Goal: Information Seeking & Learning: Learn about a topic

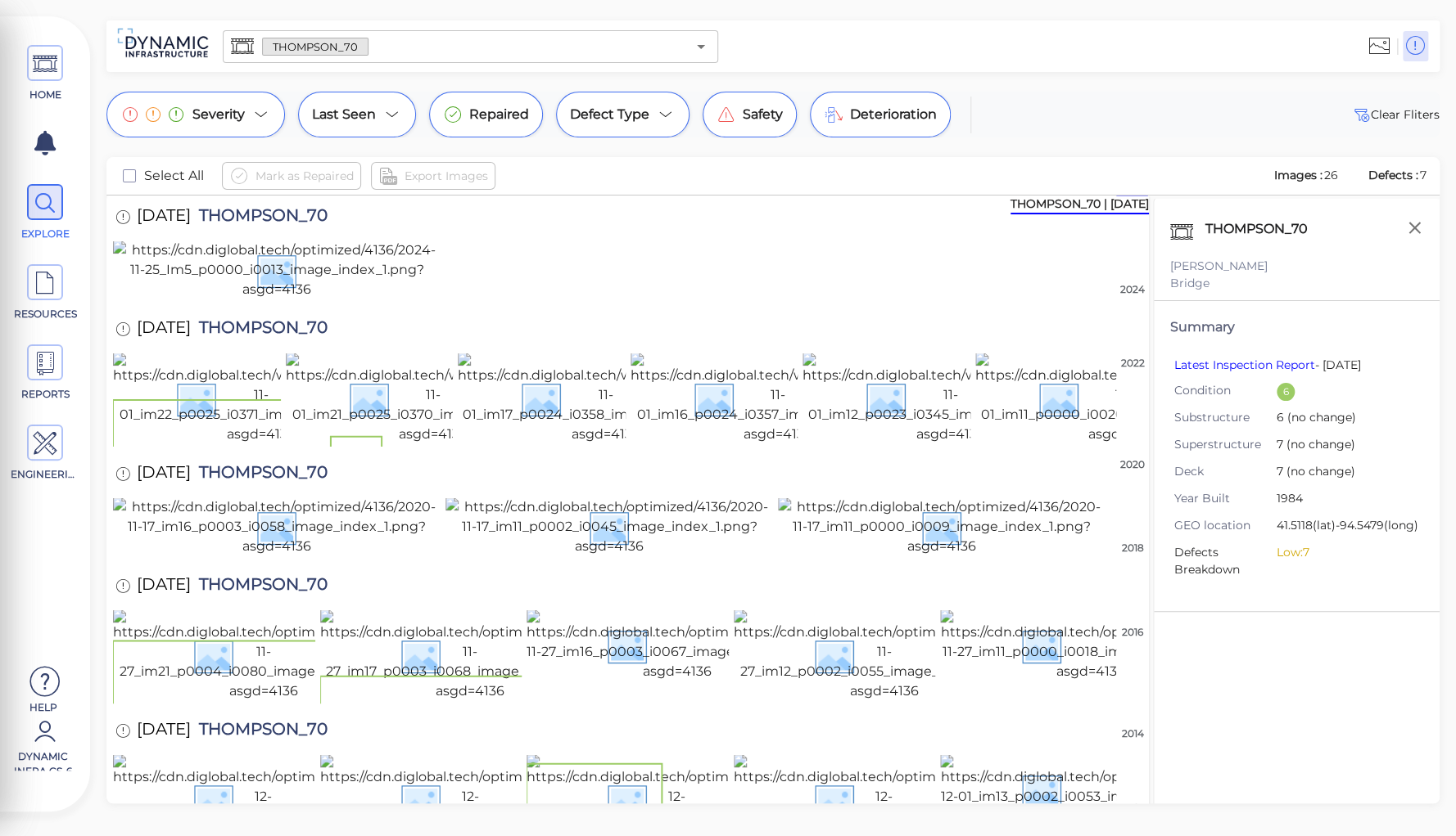
click at [1252, 641] on div "THOMPSON_70 [PERSON_NAME] Bridge Summary Latest Inspection Report - [DATE] Cond…" at bounding box center [1296, 522] width 287 height 646
click at [294, 209] on span "THOMPSON_70" at bounding box center [259, 218] width 137 height 22
copy span "THOMPSON_70"
click at [1314, 683] on div "THOMPSON_70 [PERSON_NAME] Bridge Summary Latest Inspection Report - [DATE] Cond…" at bounding box center [1296, 522] width 287 height 646
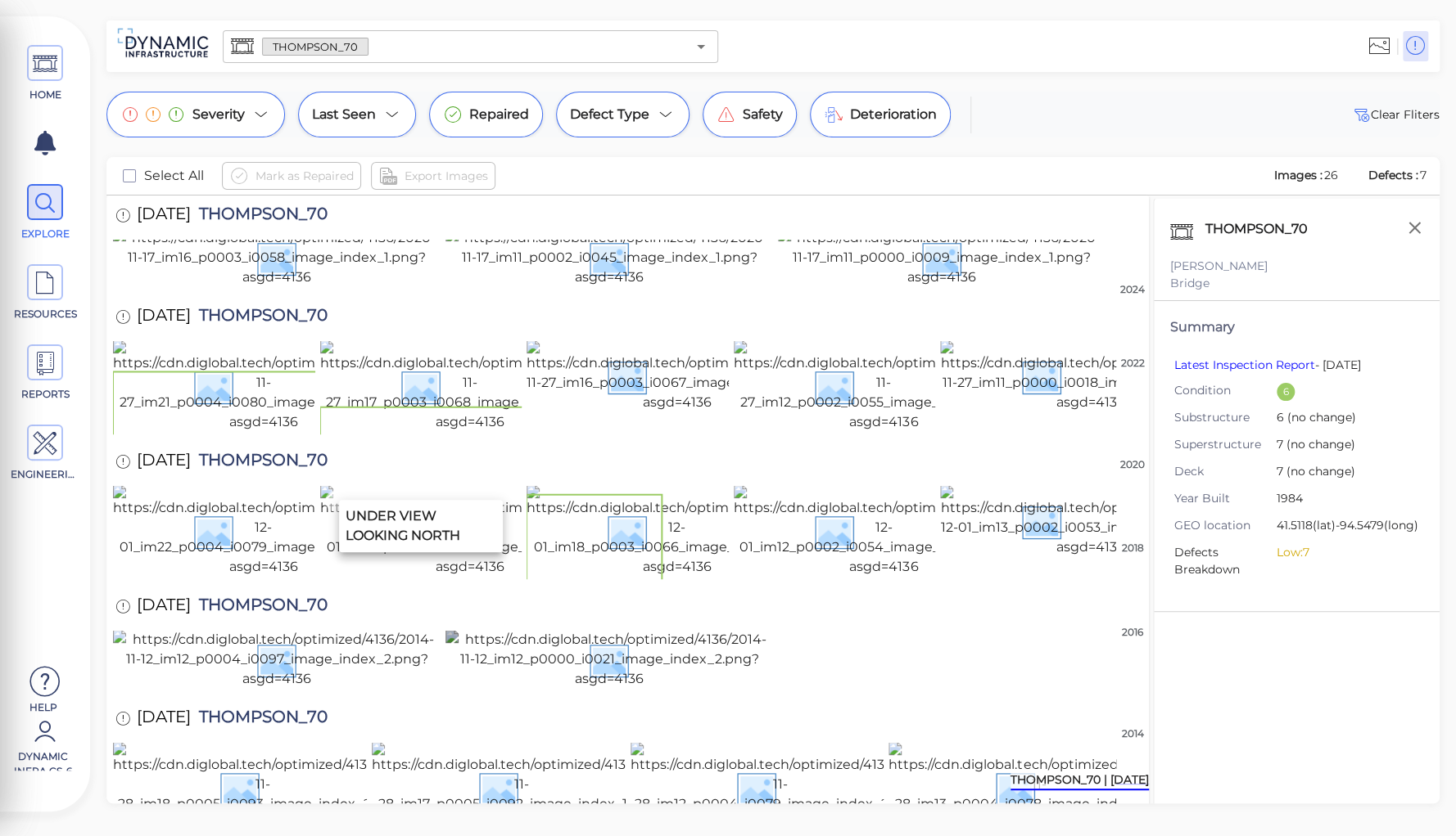
scroll to position [1247, 0]
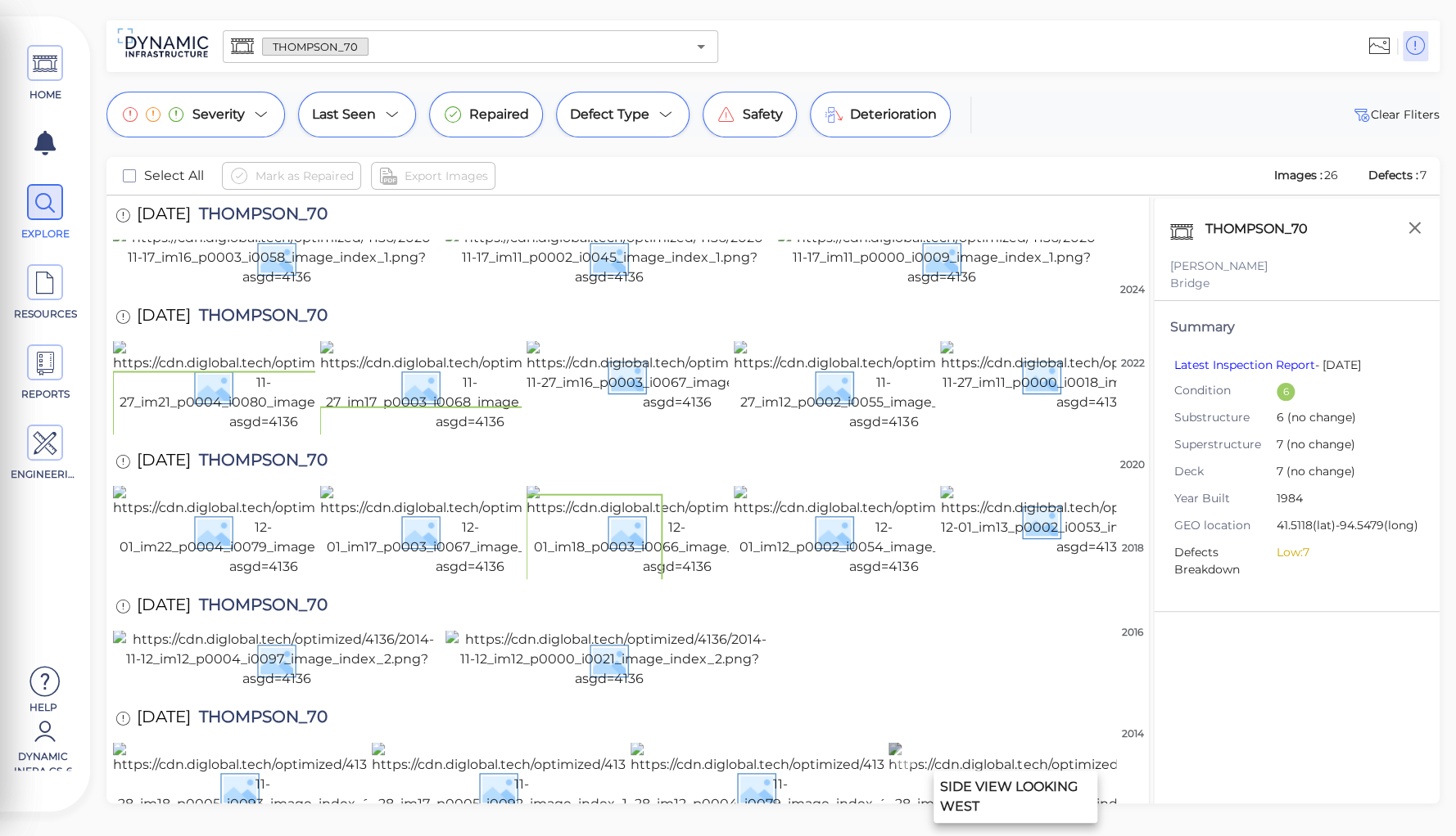
click at [961, 742] on img at bounding box center [1038, 788] width 300 height 92
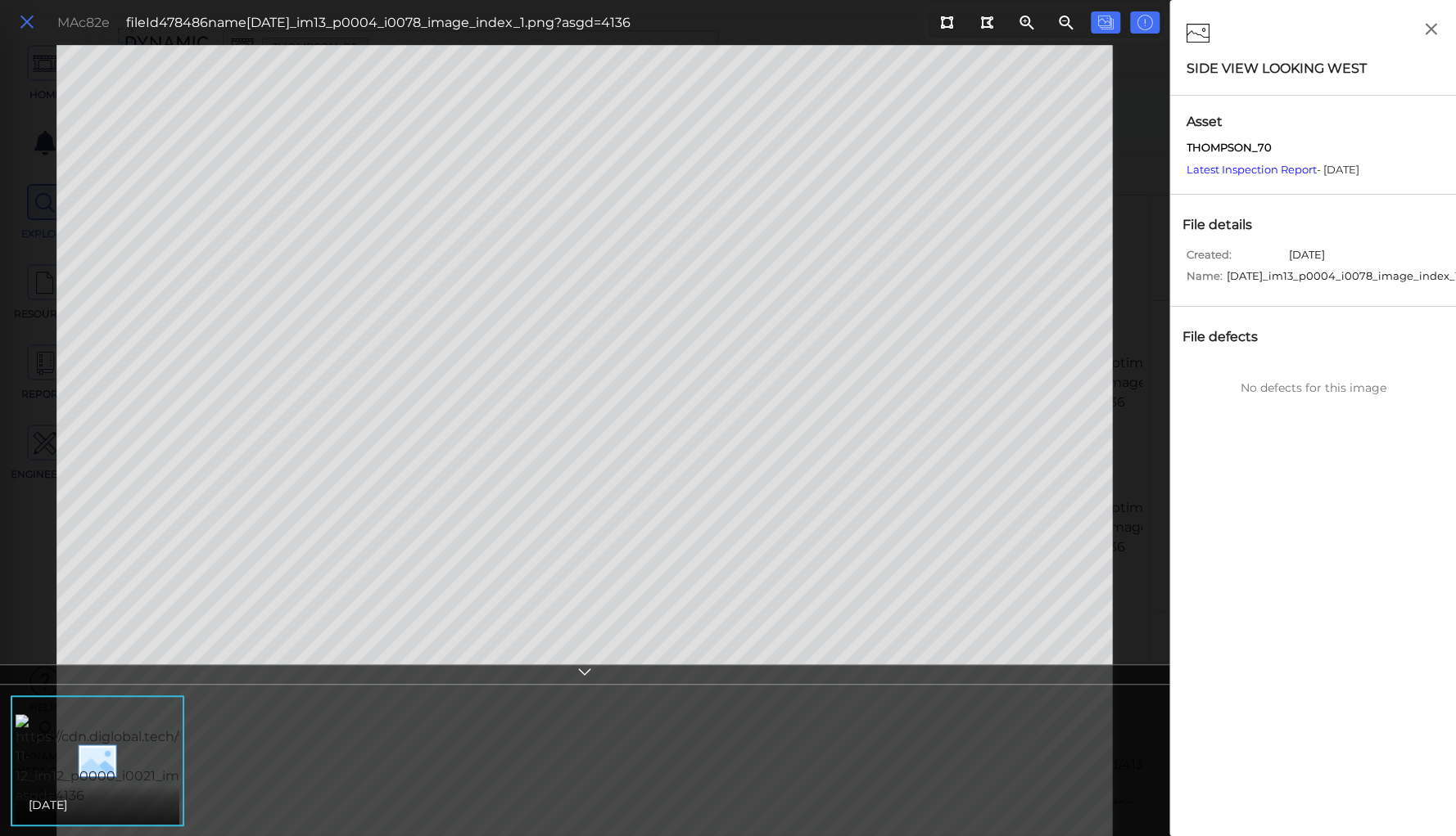
click at [25, 22] on icon at bounding box center [26, 22] width 18 height 22
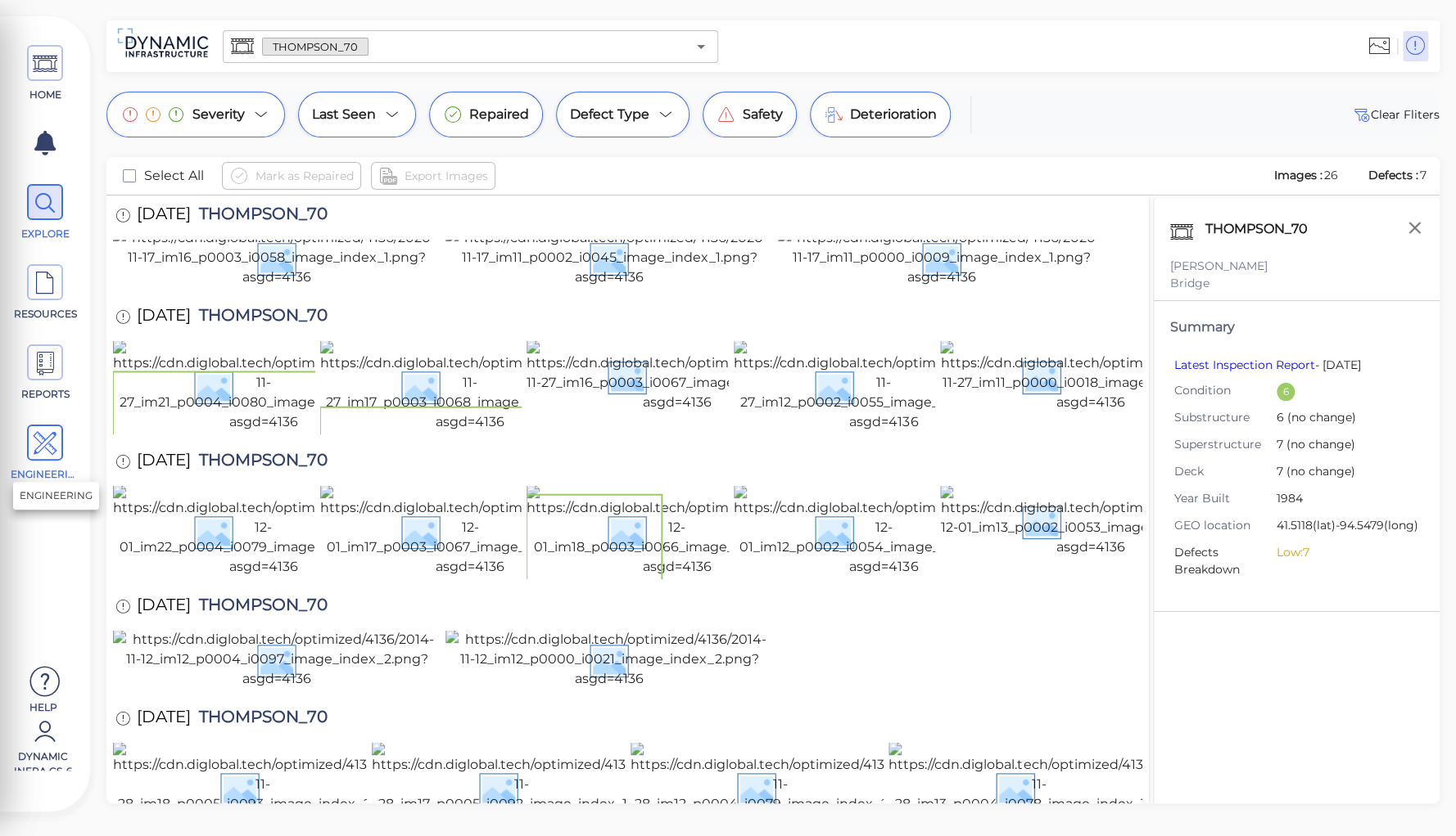
click at [41, 443] on icon at bounding box center [44, 443] width 25 height 37
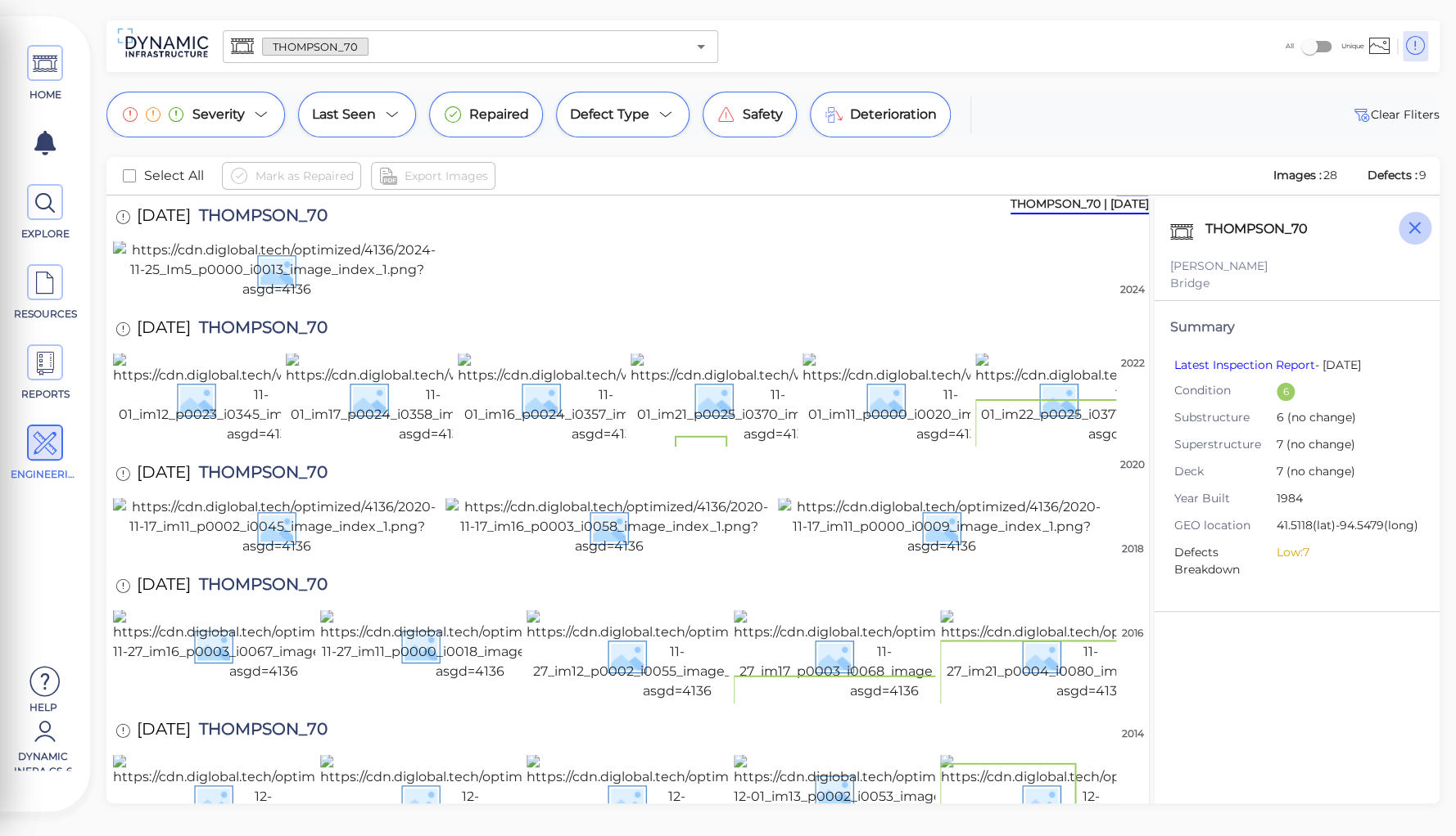
click at [1410, 228] on icon "button" at bounding box center [1414, 228] width 20 height 20
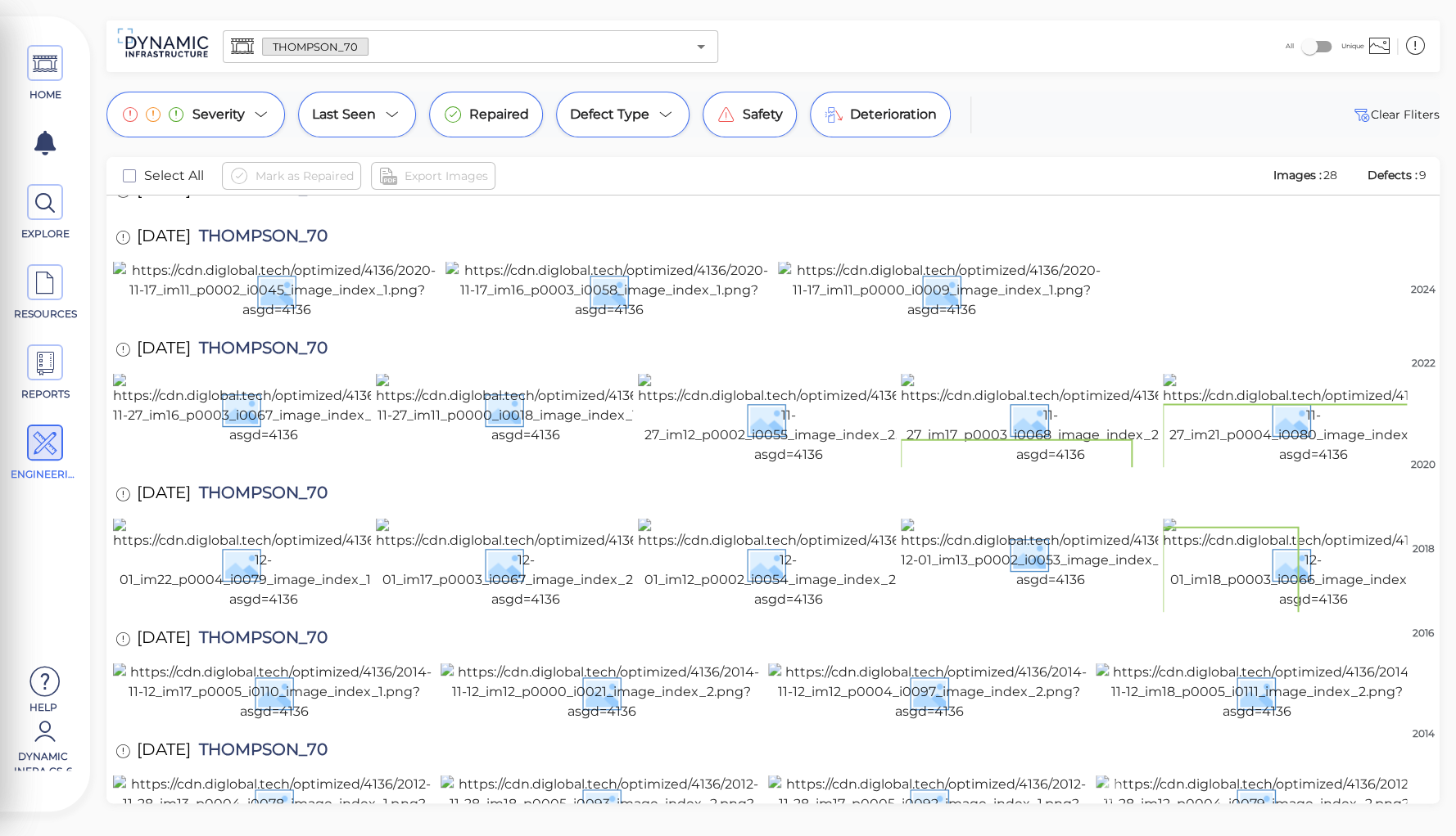
scroll to position [1243, 0]
click at [1256, 775] on img at bounding box center [1256, 804] width 323 height 59
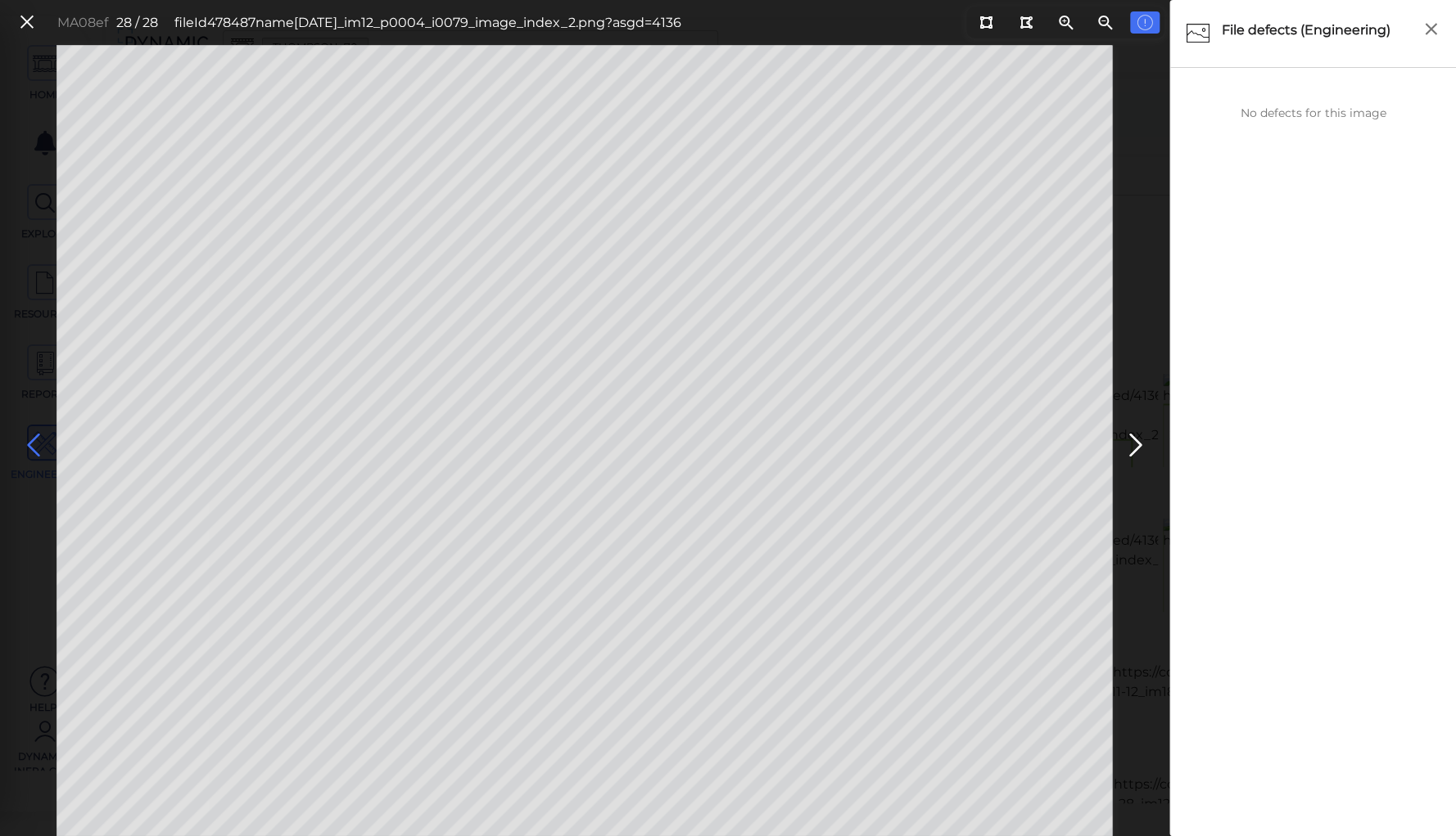
click at [35, 441] on icon at bounding box center [33, 446] width 26 height 32
click at [1283, 111] on span "Erosion" at bounding box center [1285, 105] width 43 height 14
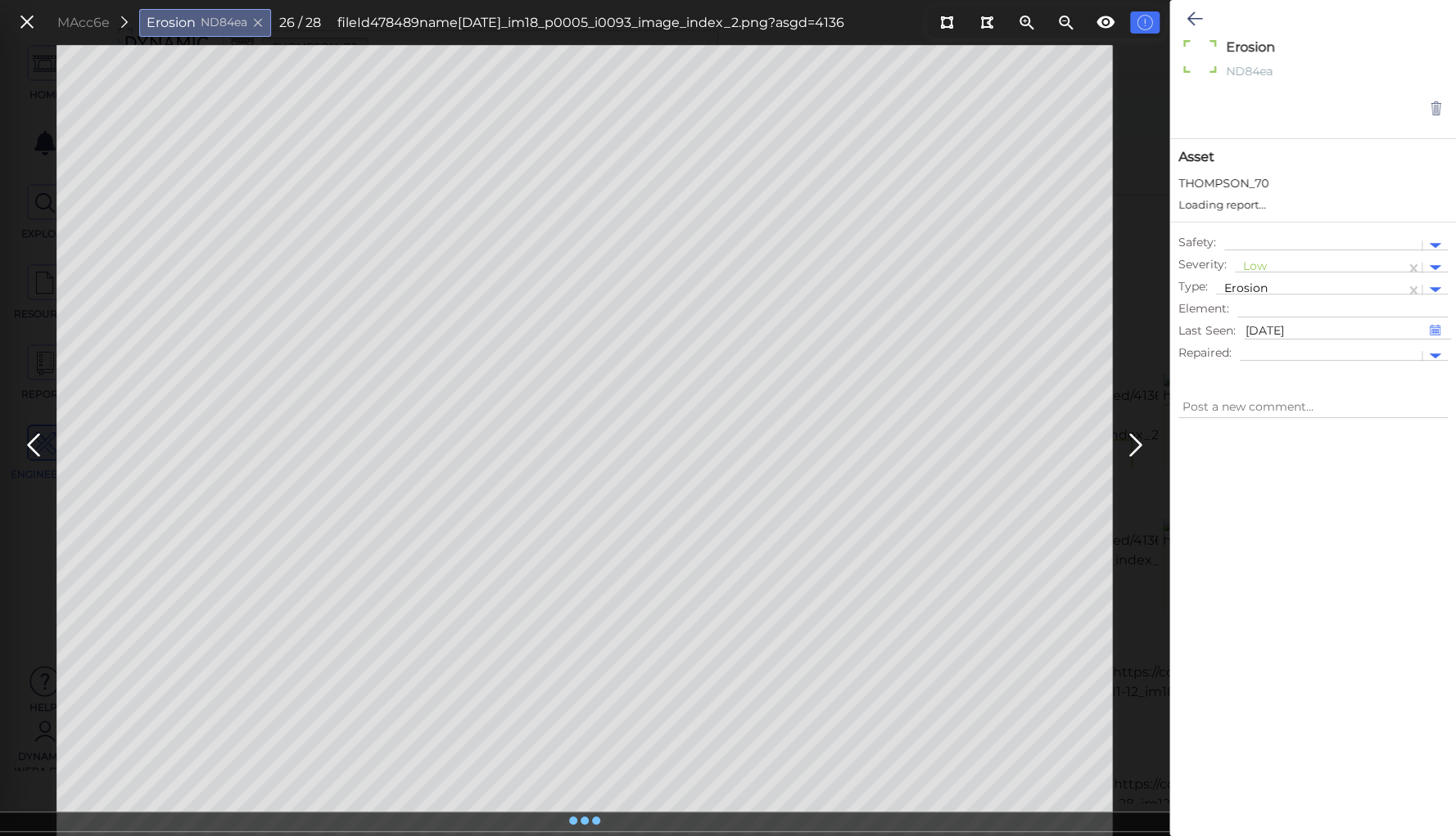
type textarea "x"
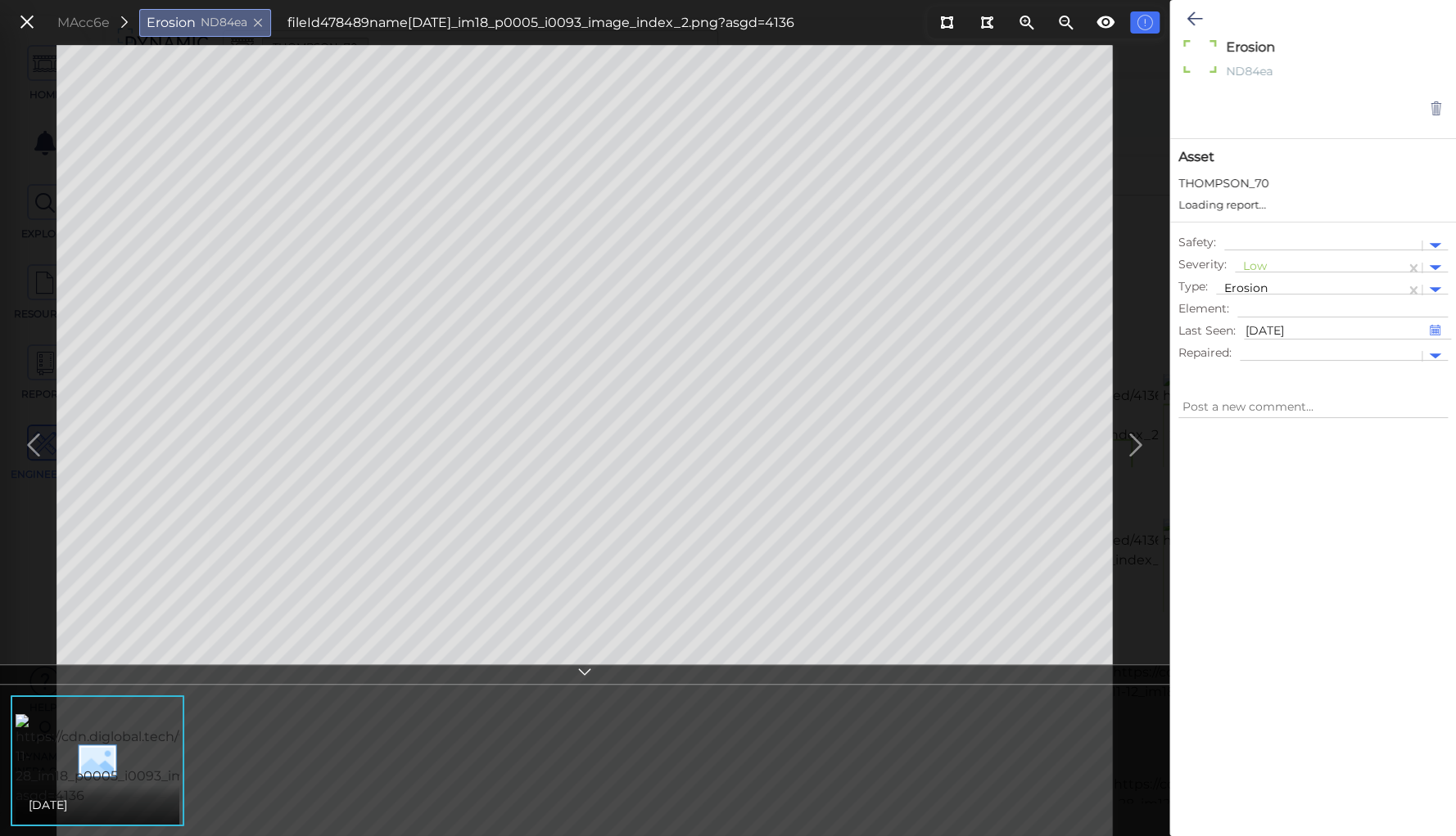
type textarea "x"
click at [1262, 263] on div at bounding box center [1320, 268] width 154 height 17
click at [1280, 340] on div "Moderate" at bounding box center [1279, 346] width 89 height 26
type textarea "x"
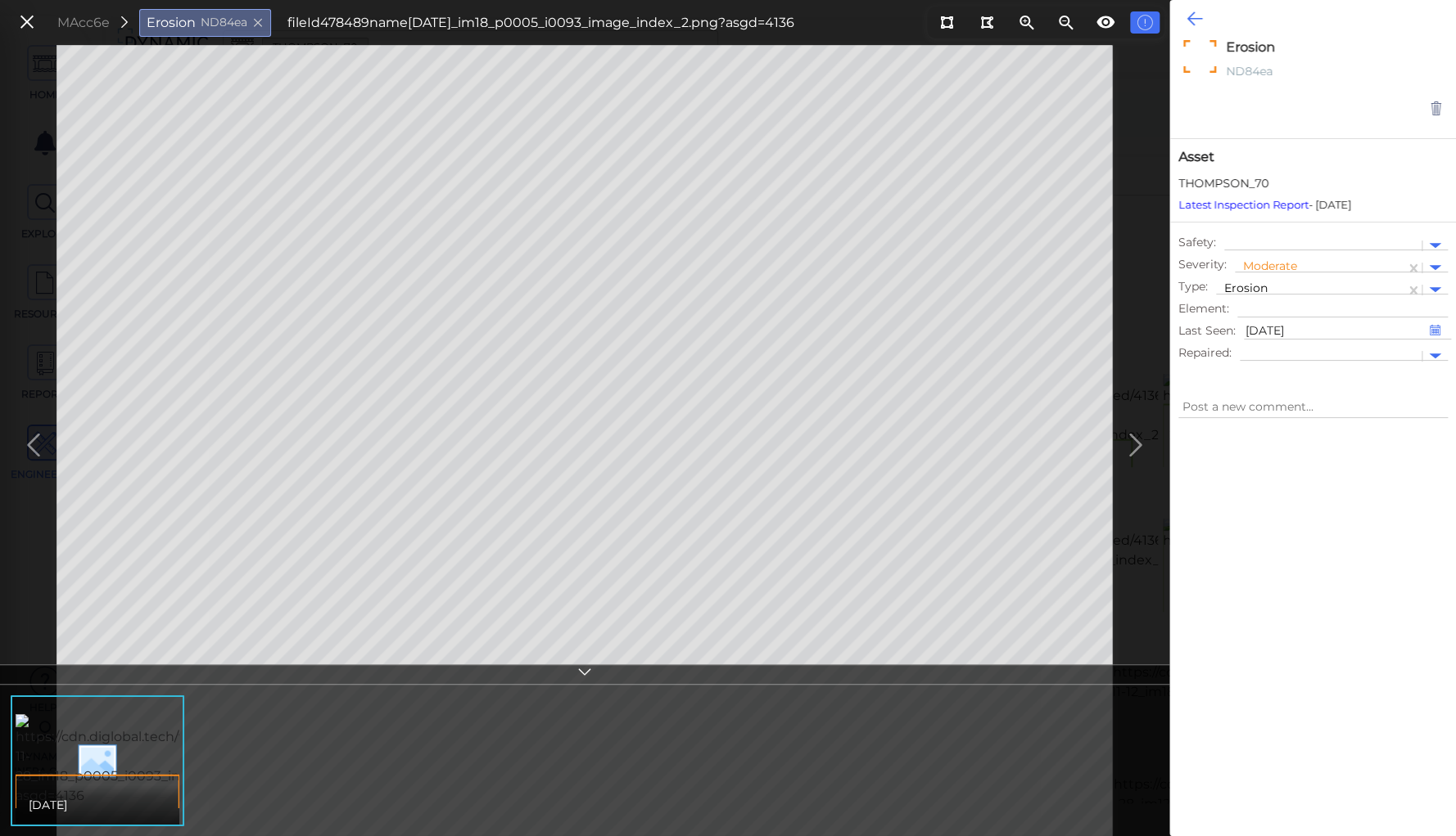
click at [1196, 24] on icon at bounding box center [1194, 19] width 15 height 20
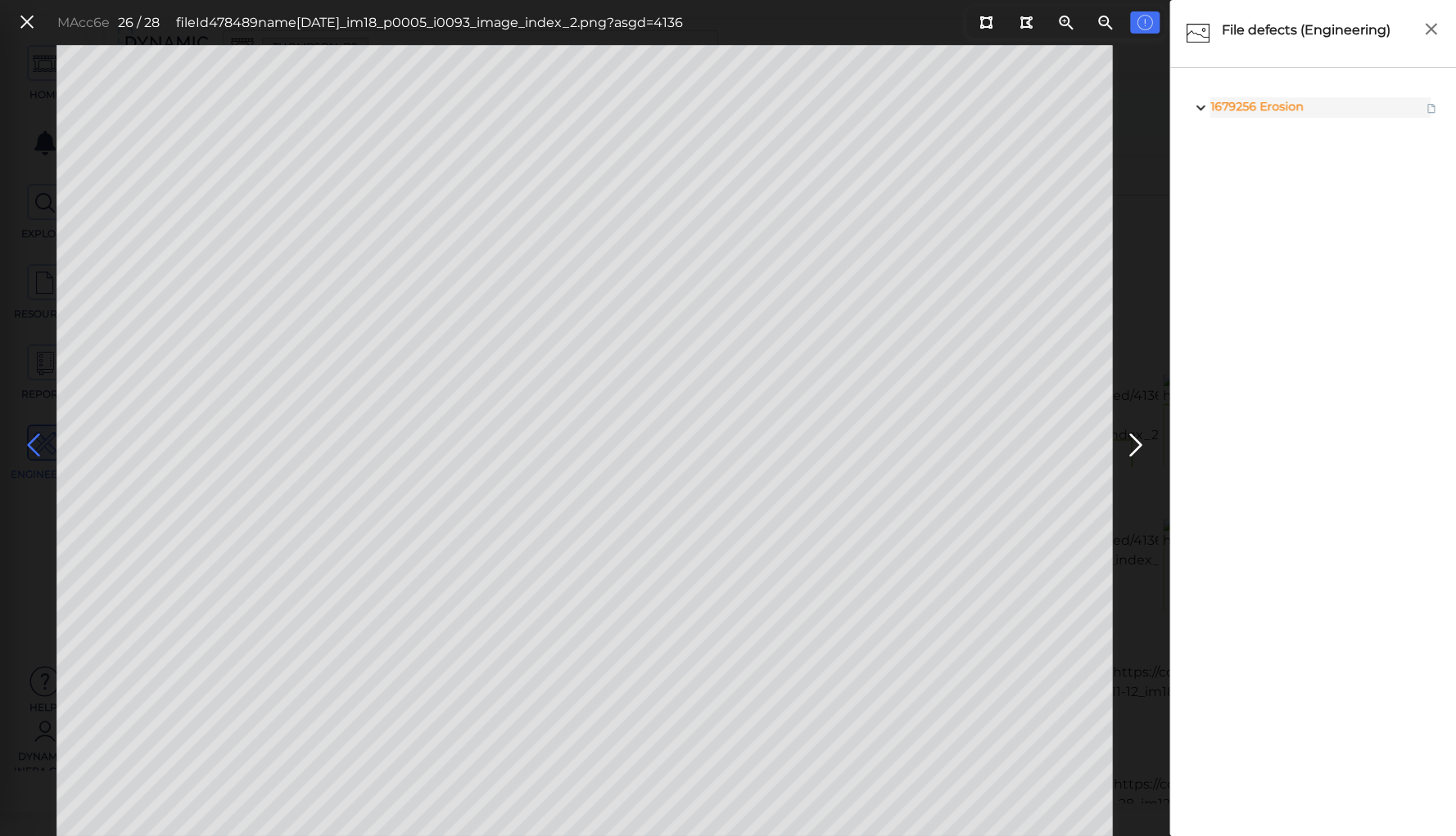
click at [31, 436] on icon at bounding box center [33, 446] width 26 height 32
click at [32, 441] on icon at bounding box center [33, 446] width 26 height 32
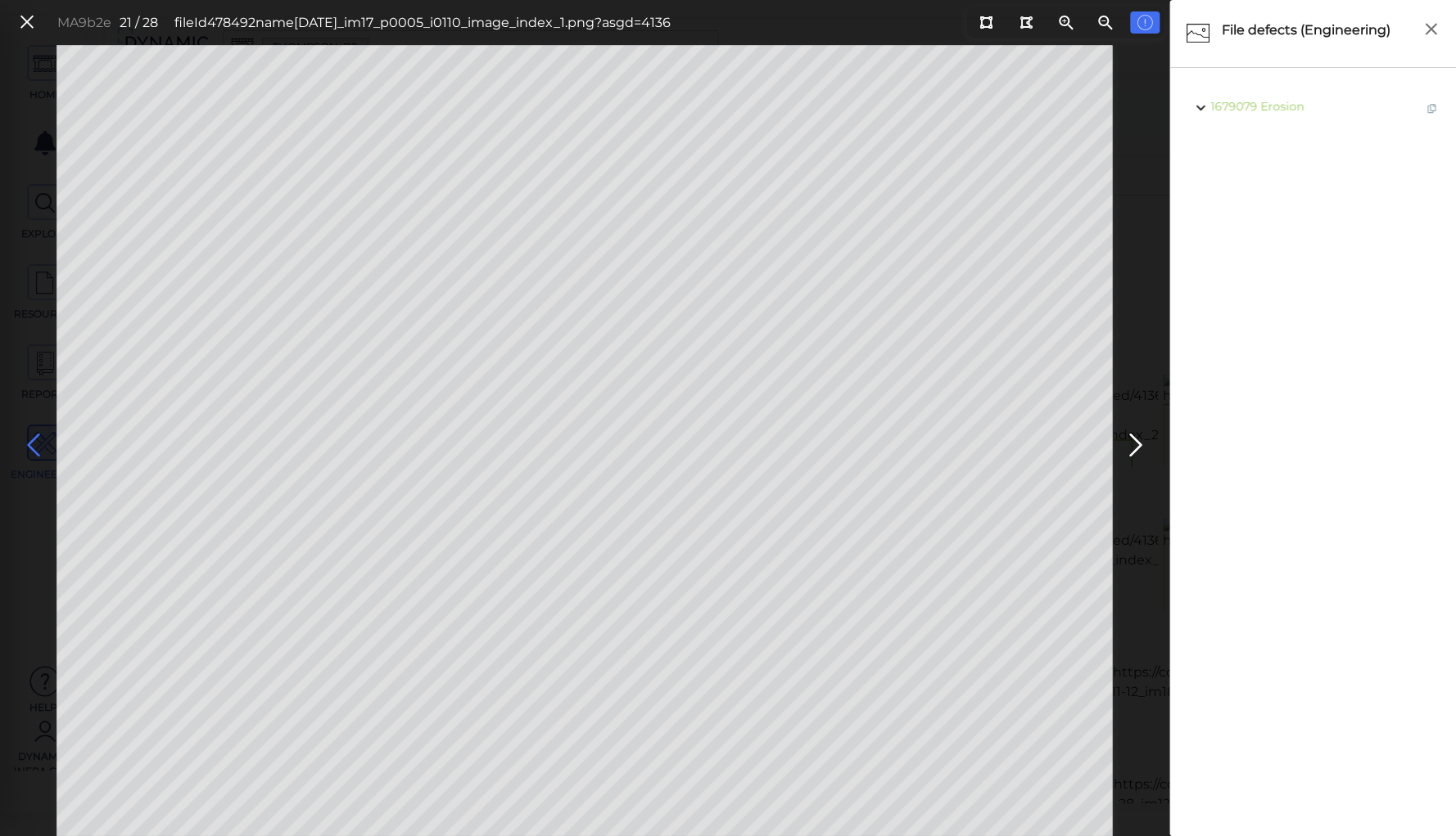
click at [29, 439] on icon at bounding box center [33, 446] width 26 height 32
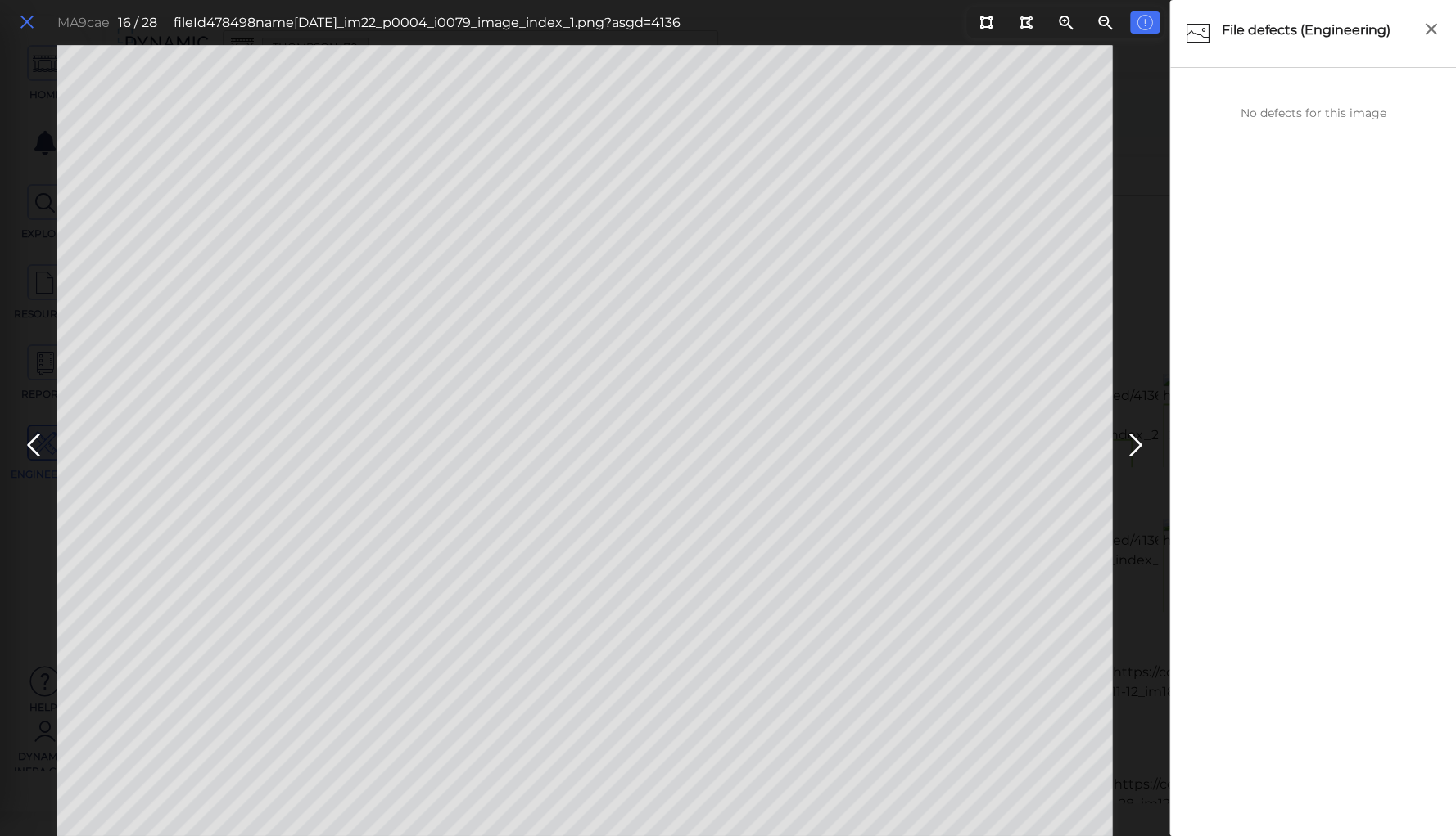
click at [30, 20] on icon at bounding box center [26, 22] width 18 height 22
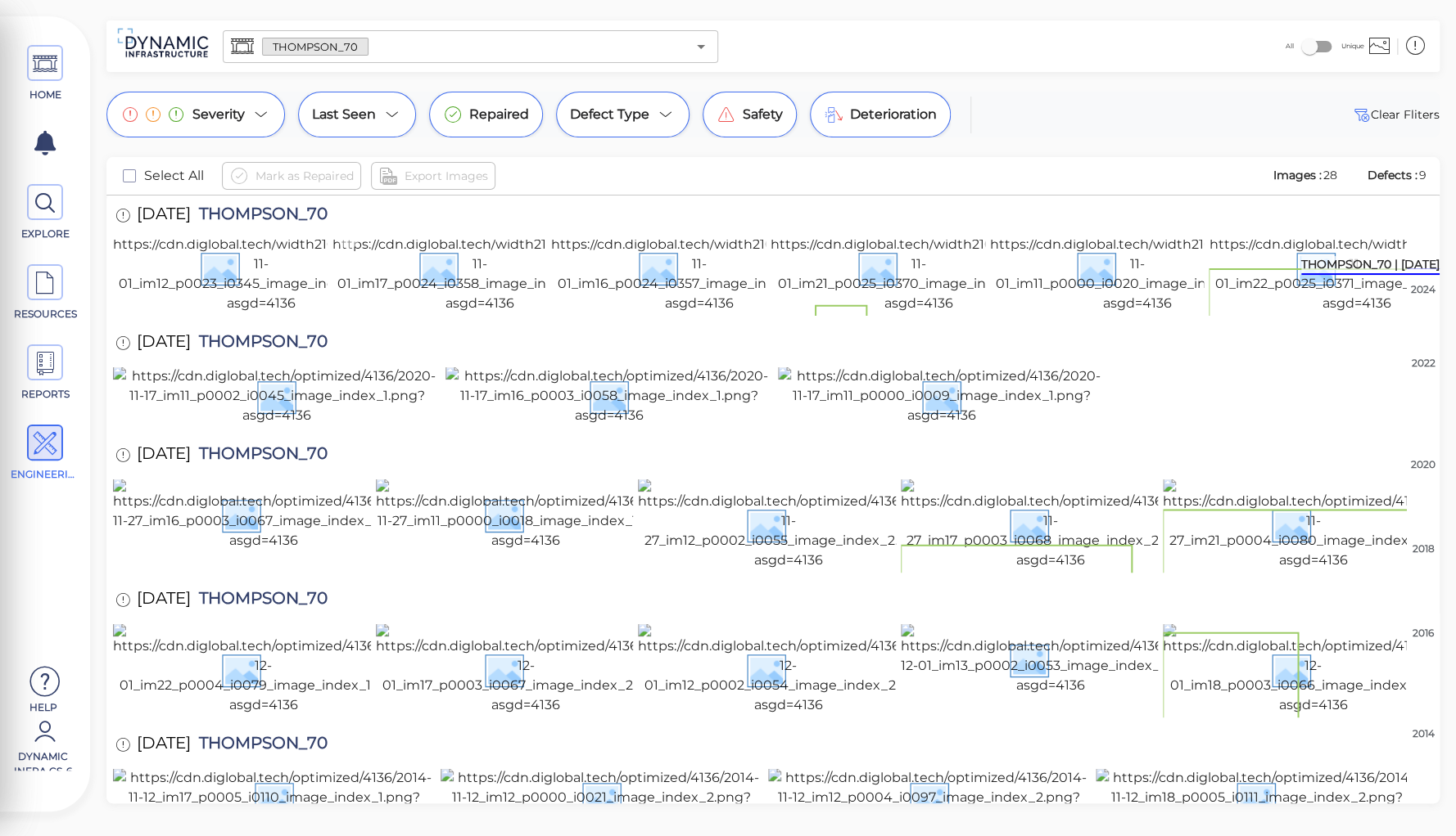
scroll to position [196, 0]
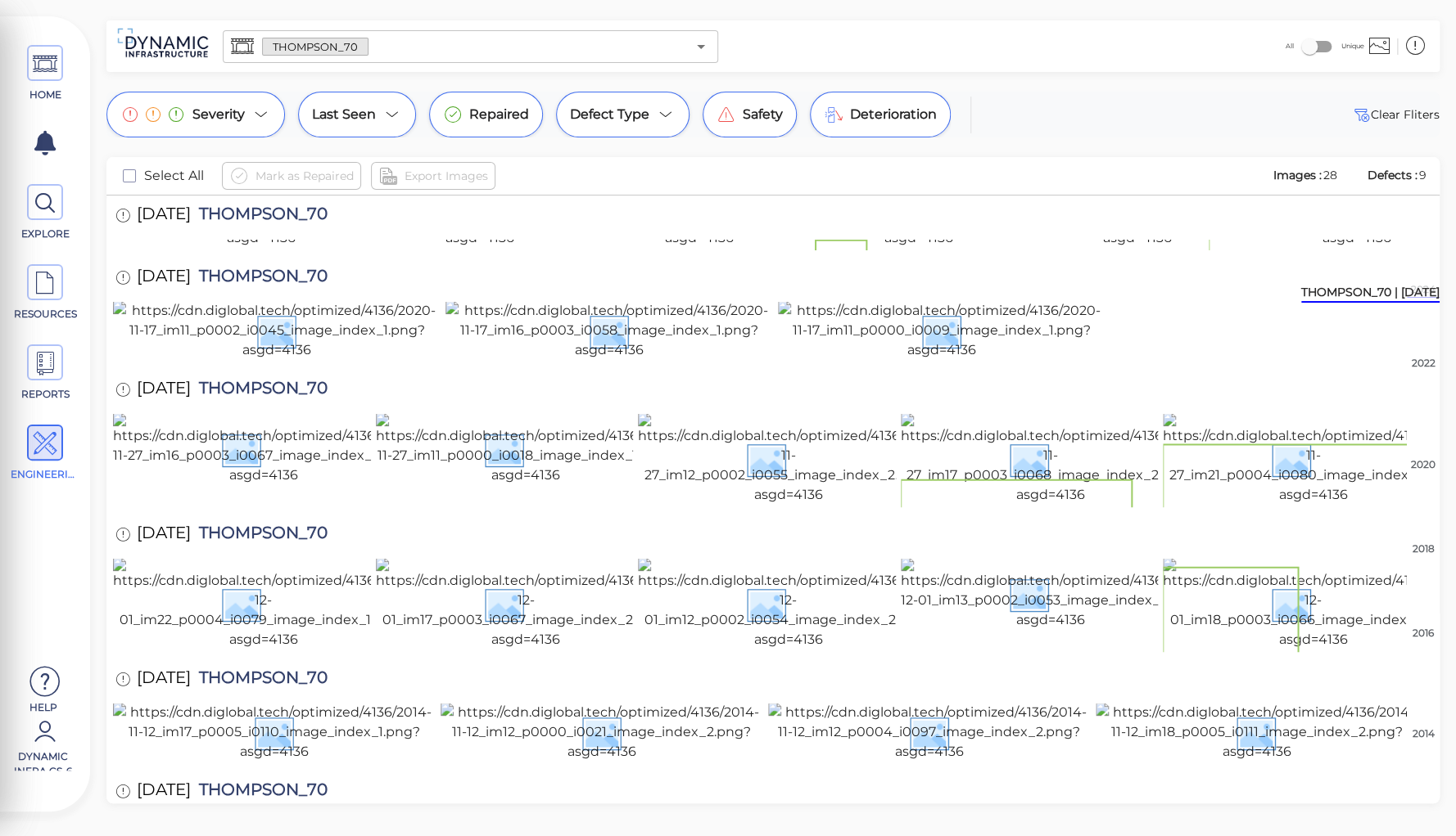
click at [613, 248] on img at bounding box center [699, 202] width 295 height 92
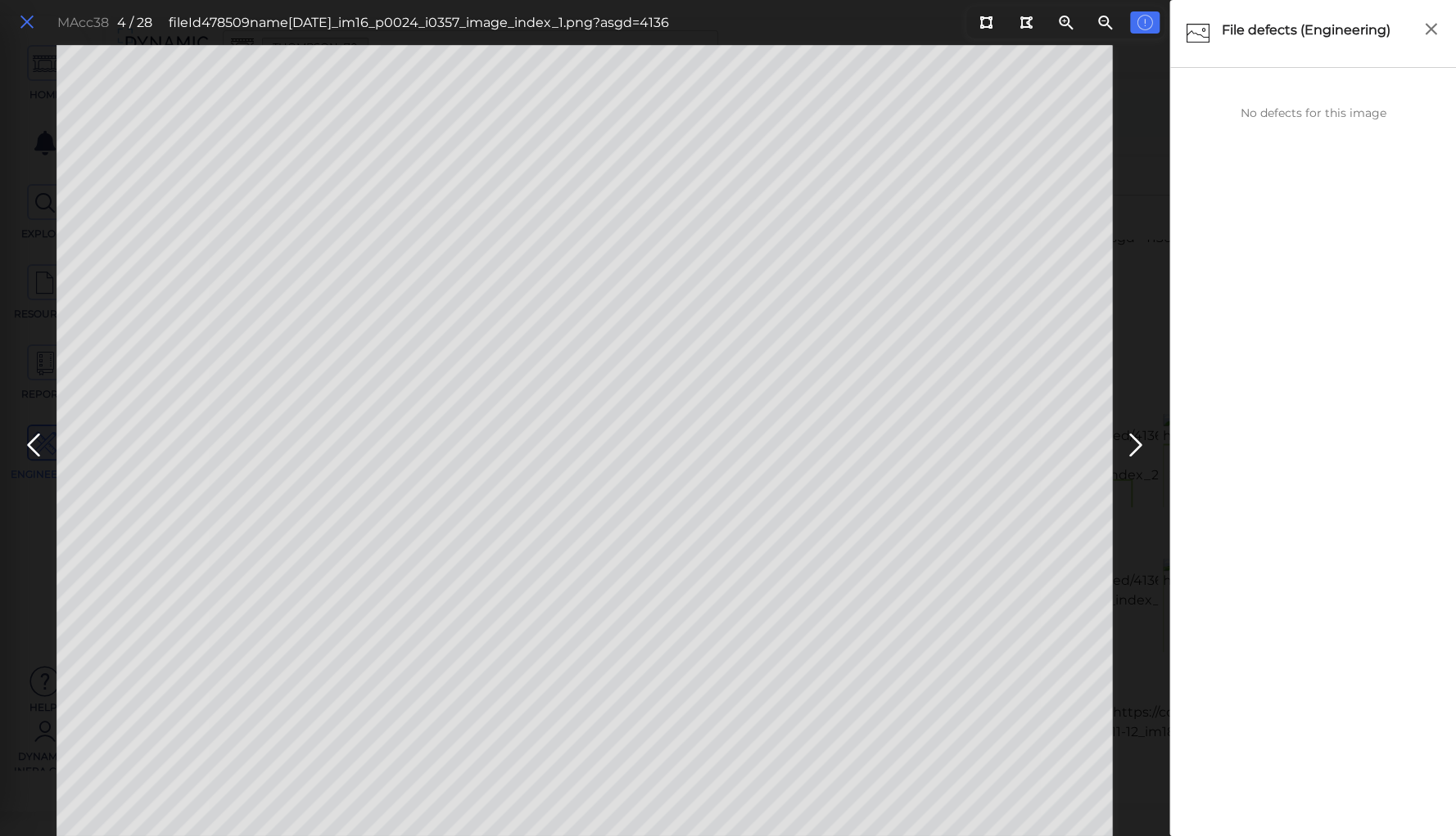
click at [20, 23] on icon at bounding box center [26, 22] width 18 height 22
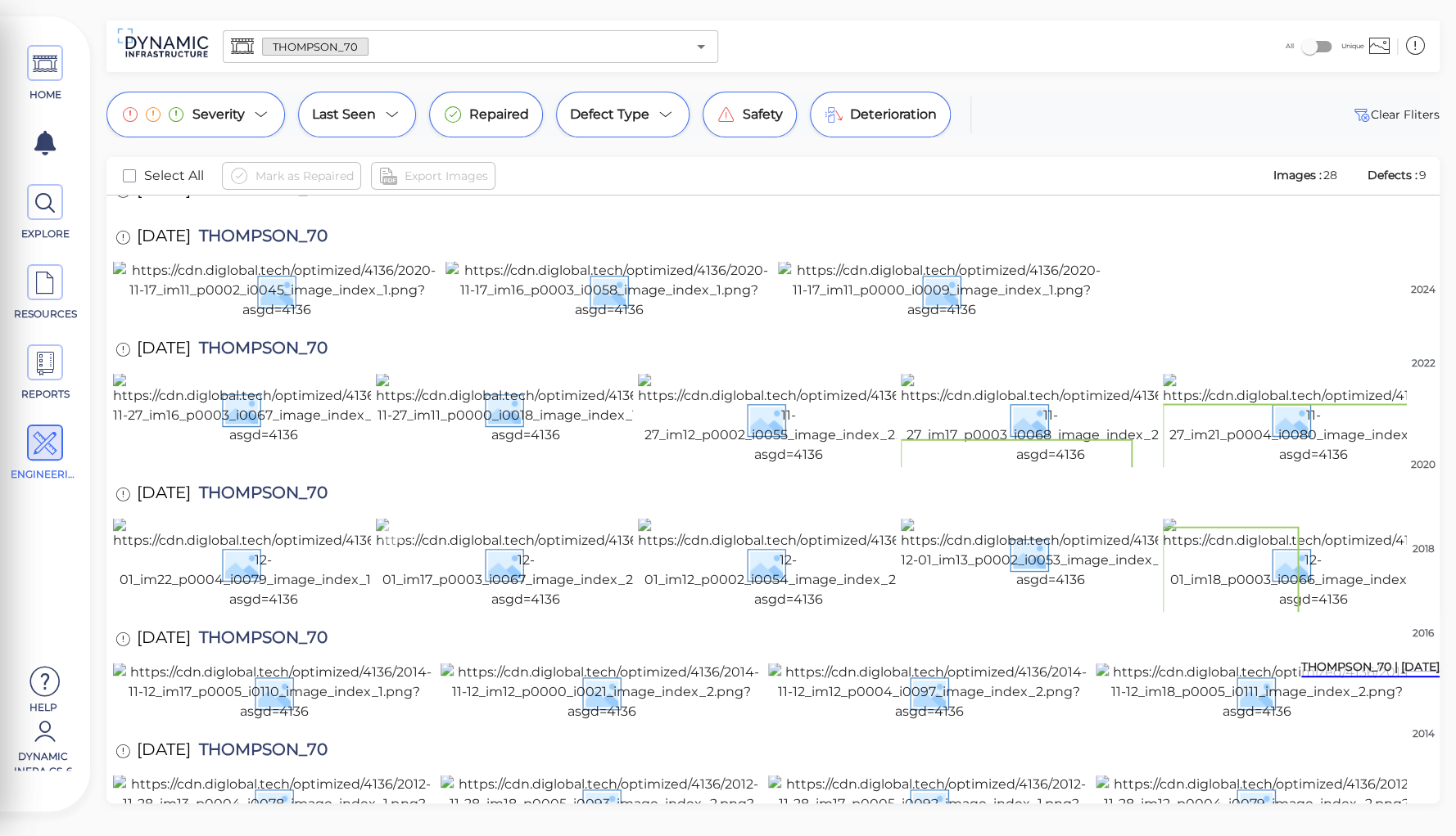
scroll to position [917, 0]
click at [435, 518] on img at bounding box center [526, 564] width 300 height 92
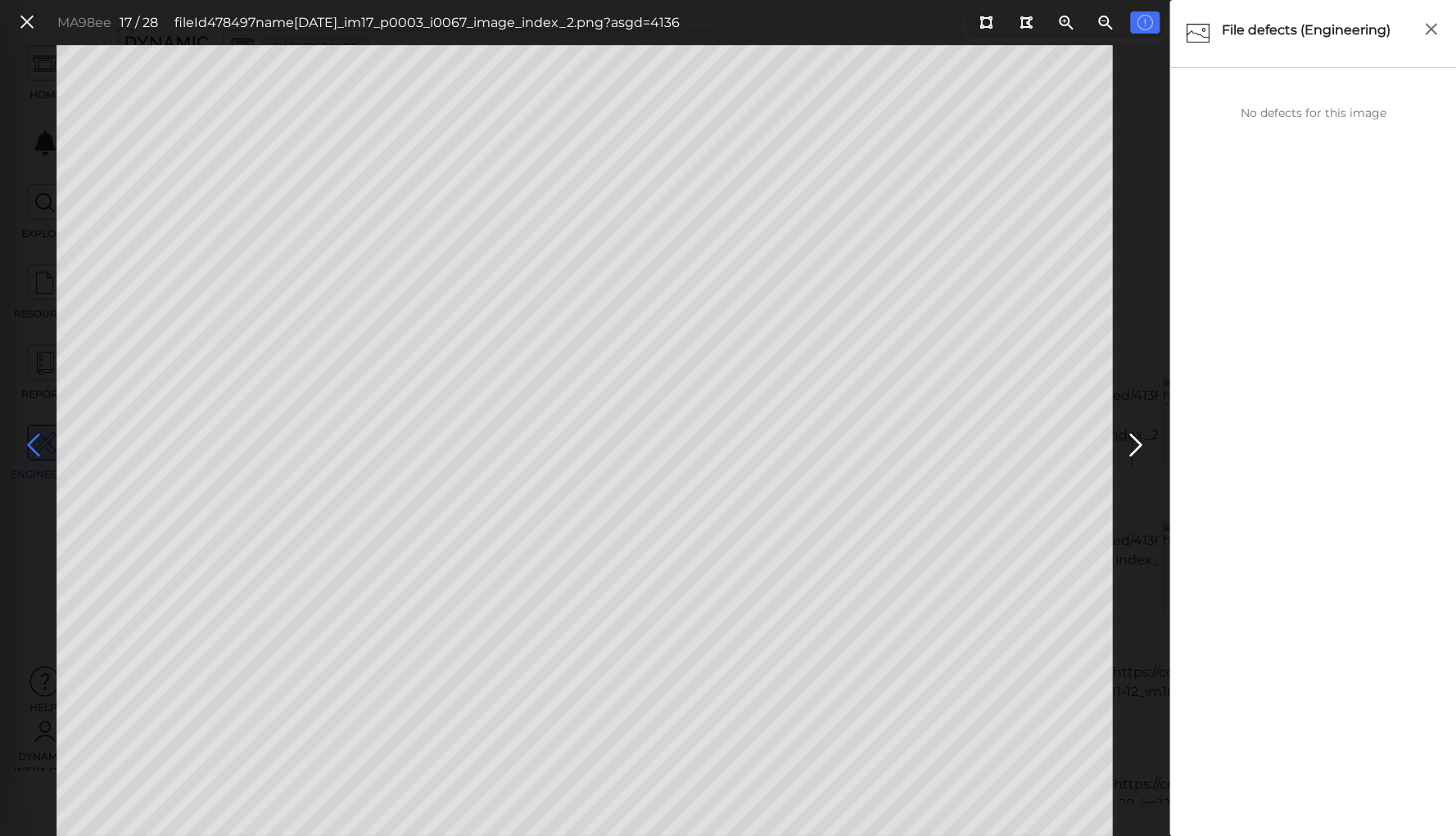
click at [35, 443] on icon at bounding box center [33, 446] width 26 height 32
click at [599, 0] on body "This app is not optimized for mobile screens. Please access using a desktop or …" at bounding box center [728, 0] width 1456 height 0
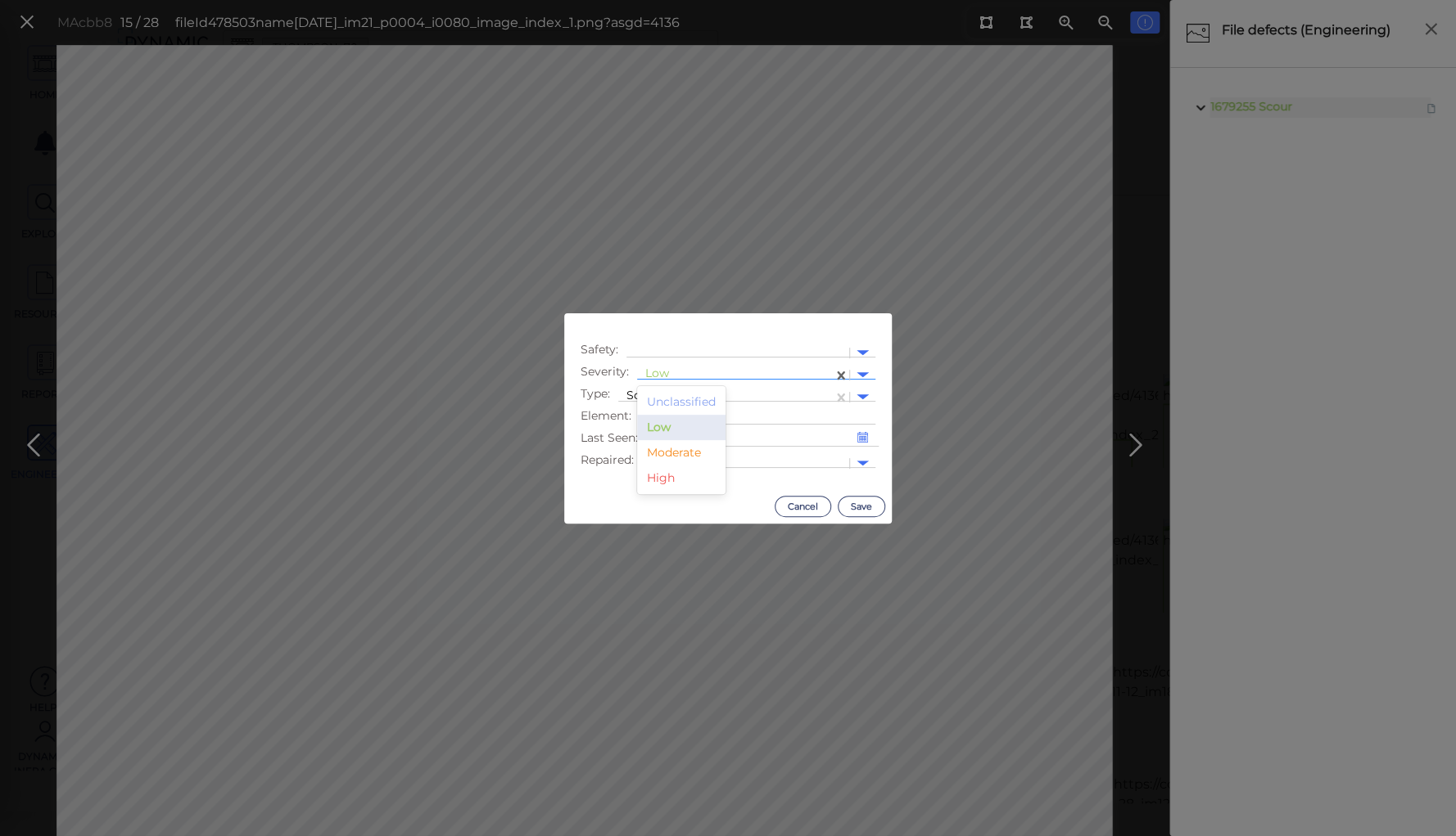
click at [680, 370] on div at bounding box center [734, 375] width 180 height 17
click at [691, 454] on div "Moderate" at bounding box center [682, 453] width 89 height 26
click at [871, 503] on button "Save" at bounding box center [861, 506] width 48 height 21
click at [599, 0] on body "This app is not optimized for mobile screens. Please access using a desktop or …" at bounding box center [728, 0] width 1456 height 0
click at [675, 369] on div at bounding box center [734, 375] width 180 height 17
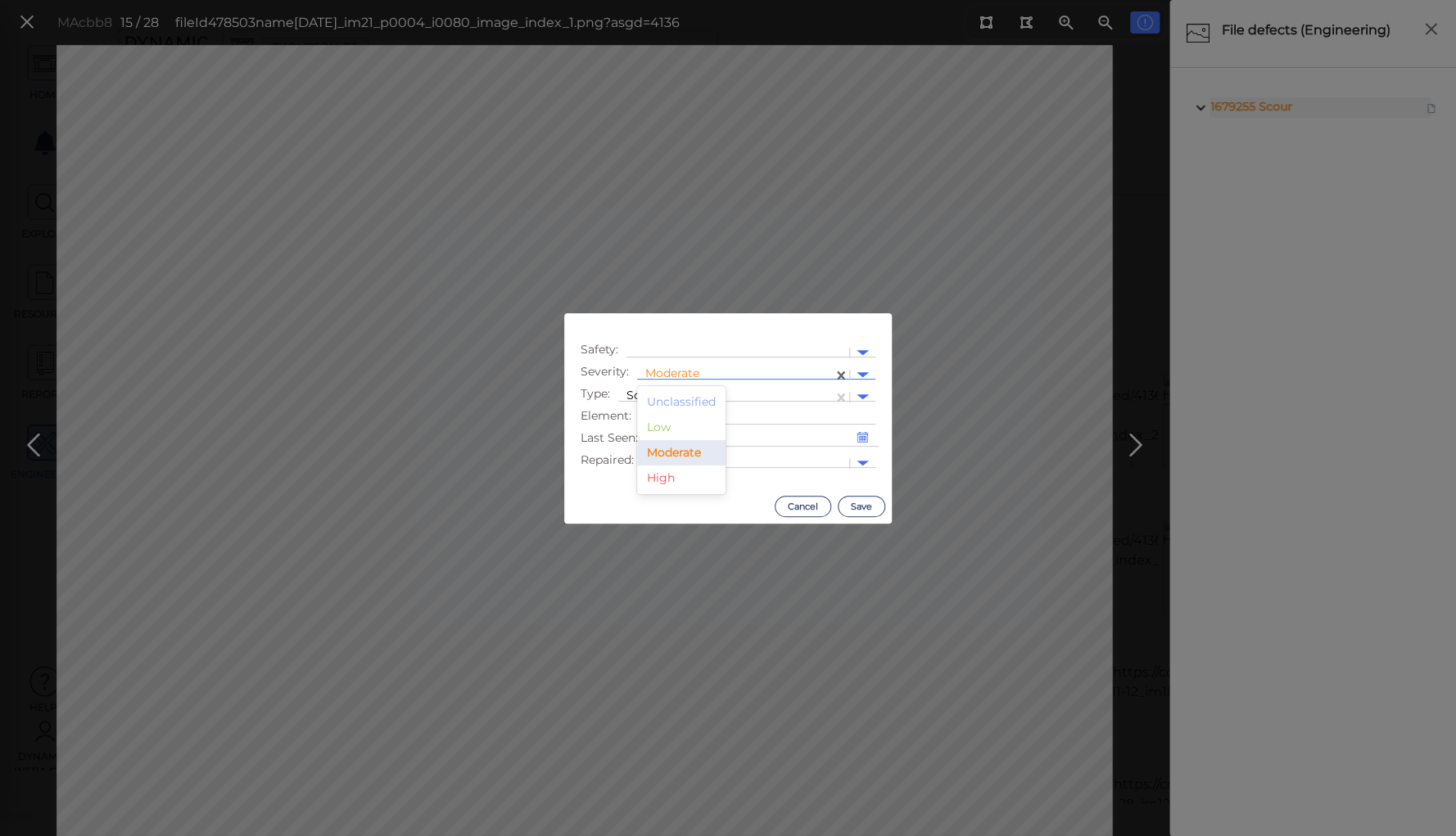
click at [663, 480] on div "High" at bounding box center [682, 479] width 89 height 26
click at [857, 509] on button "Save" at bounding box center [861, 506] width 48 height 21
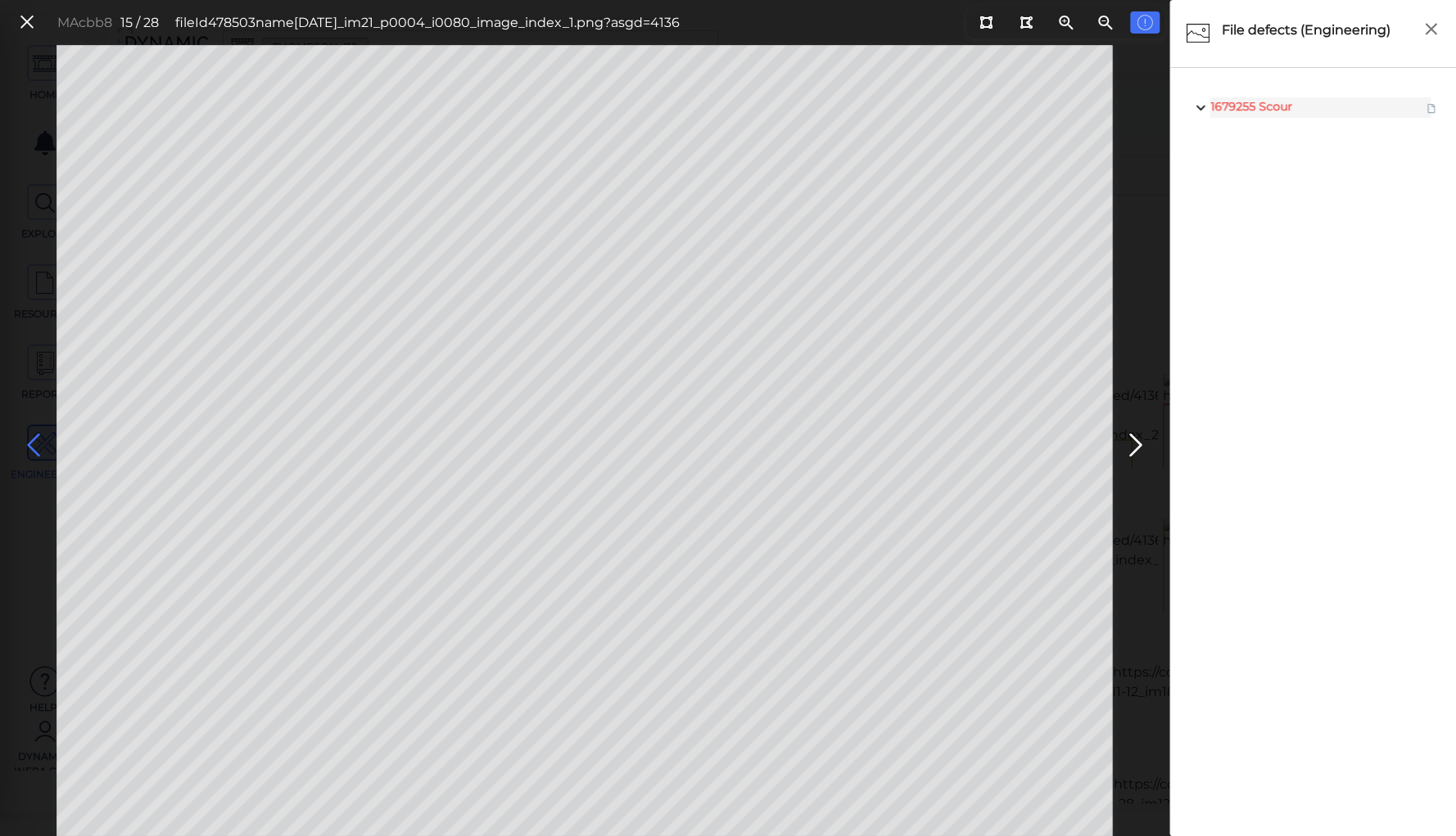
click at [32, 444] on icon at bounding box center [33, 446] width 26 height 32
click at [1135, 441] on icon at bounding box center [1135, 446] width 26 height 32
click at [29, 439] on icon at bounding box center [33, 446] width 26 height 32
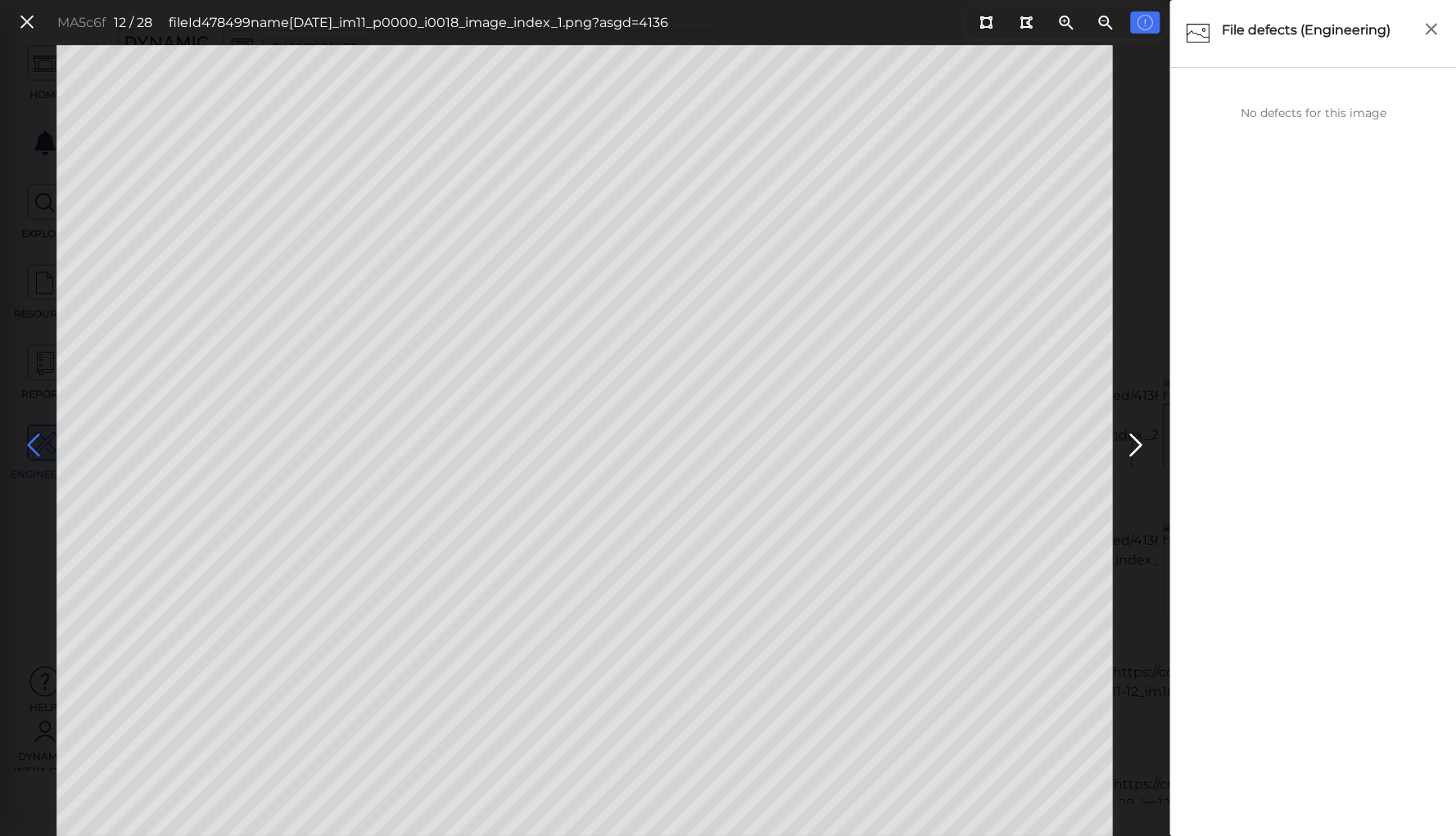
click at [29, 439] on icon at bounding box center [33, 446] width 26 height 32
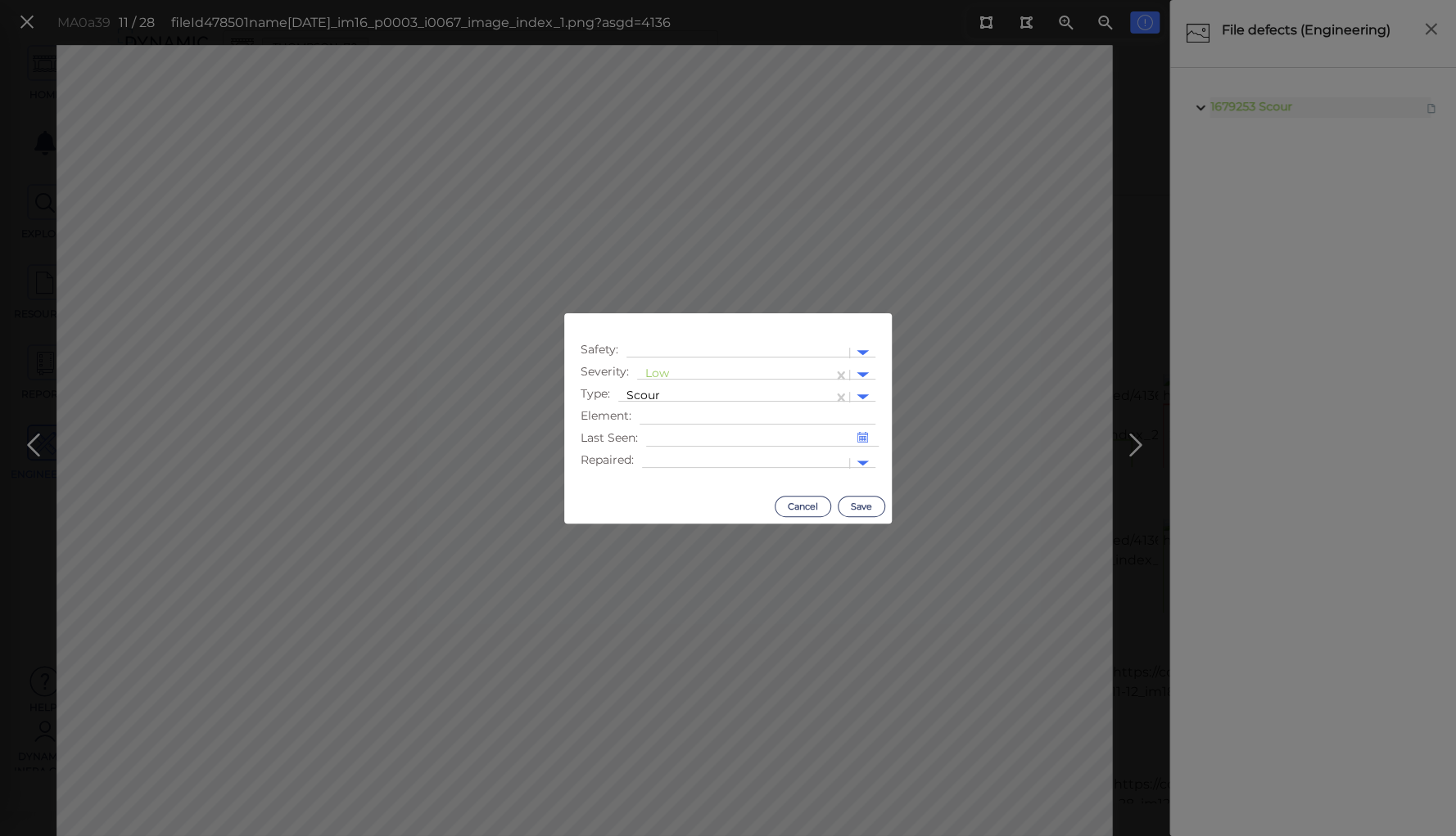
click at [597, 0] on body "This app is not optimized for mobile screens. Please access using a desktop or …" at bounding box center [728, 0] width 1456 height 0
click at [663, 363] on div "Low" at bounding box center [735, 375] width 196 height 24
click at [671, 477] on div "High" at bounding box center [682, 479] width 89 height 26
click at [859, 506] on button "Save" at bounding box center [861, 506] width 48 height 21
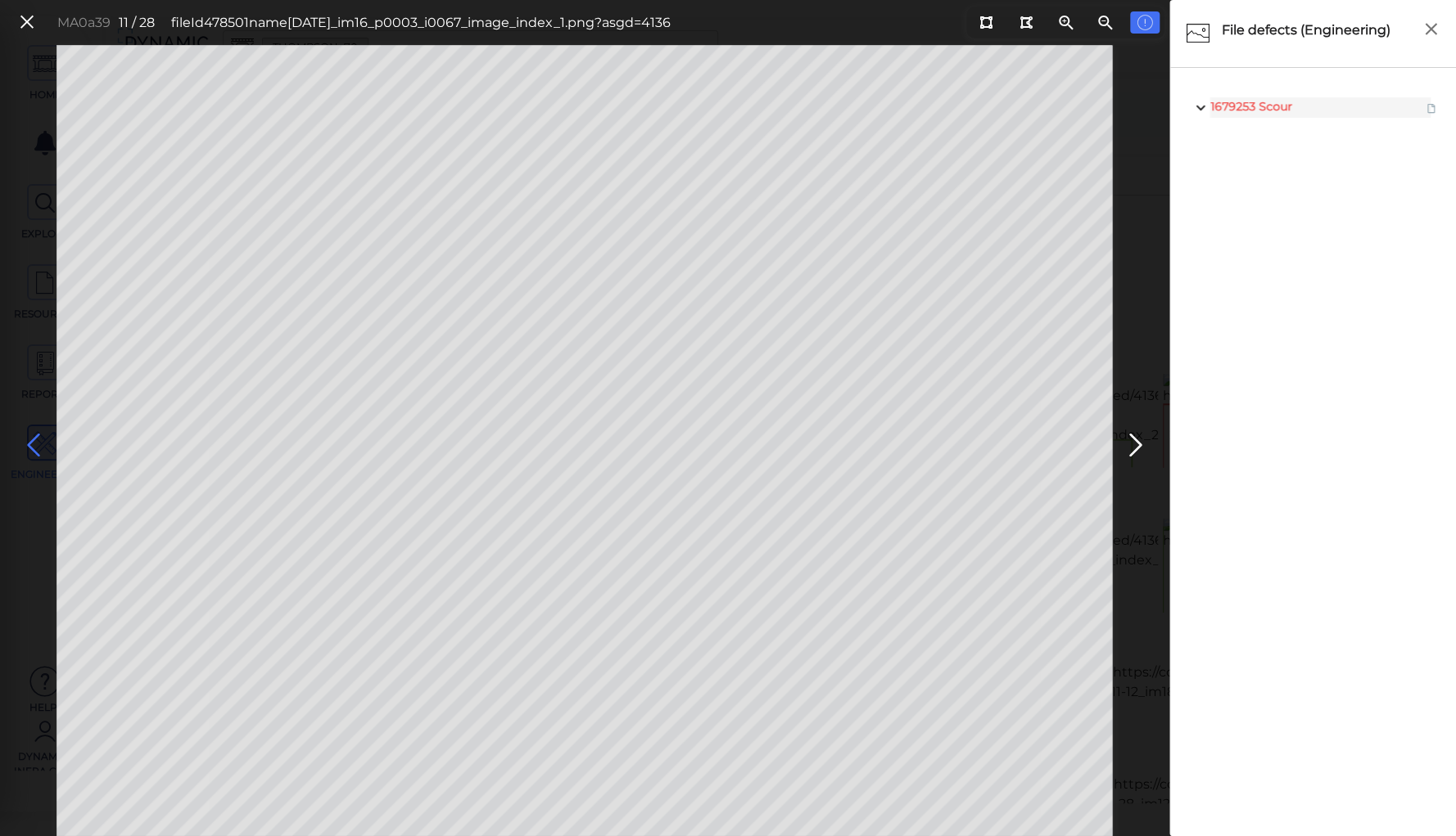
click at [32, 445] on icon at bounding box center [33, 446] width 26 height 32
click at [32, 444] on icon at bounding box center [33, 446] width 26 height 32
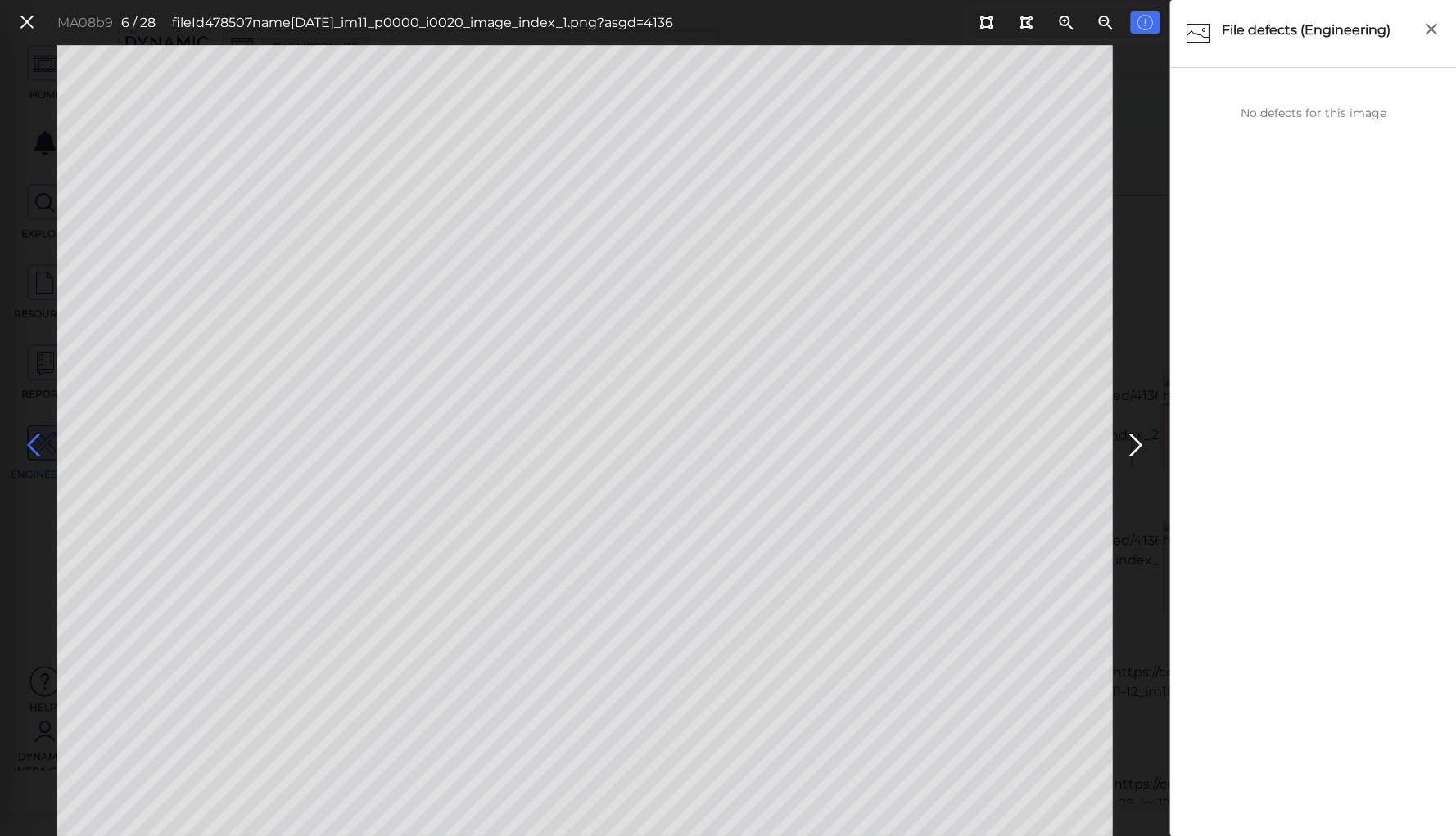
click at [32, 444] on icon at bounding box center [33, 446] width 26 height 32
click at [31, 442] on icon at bounding box center [33, 446] width 26 height 32
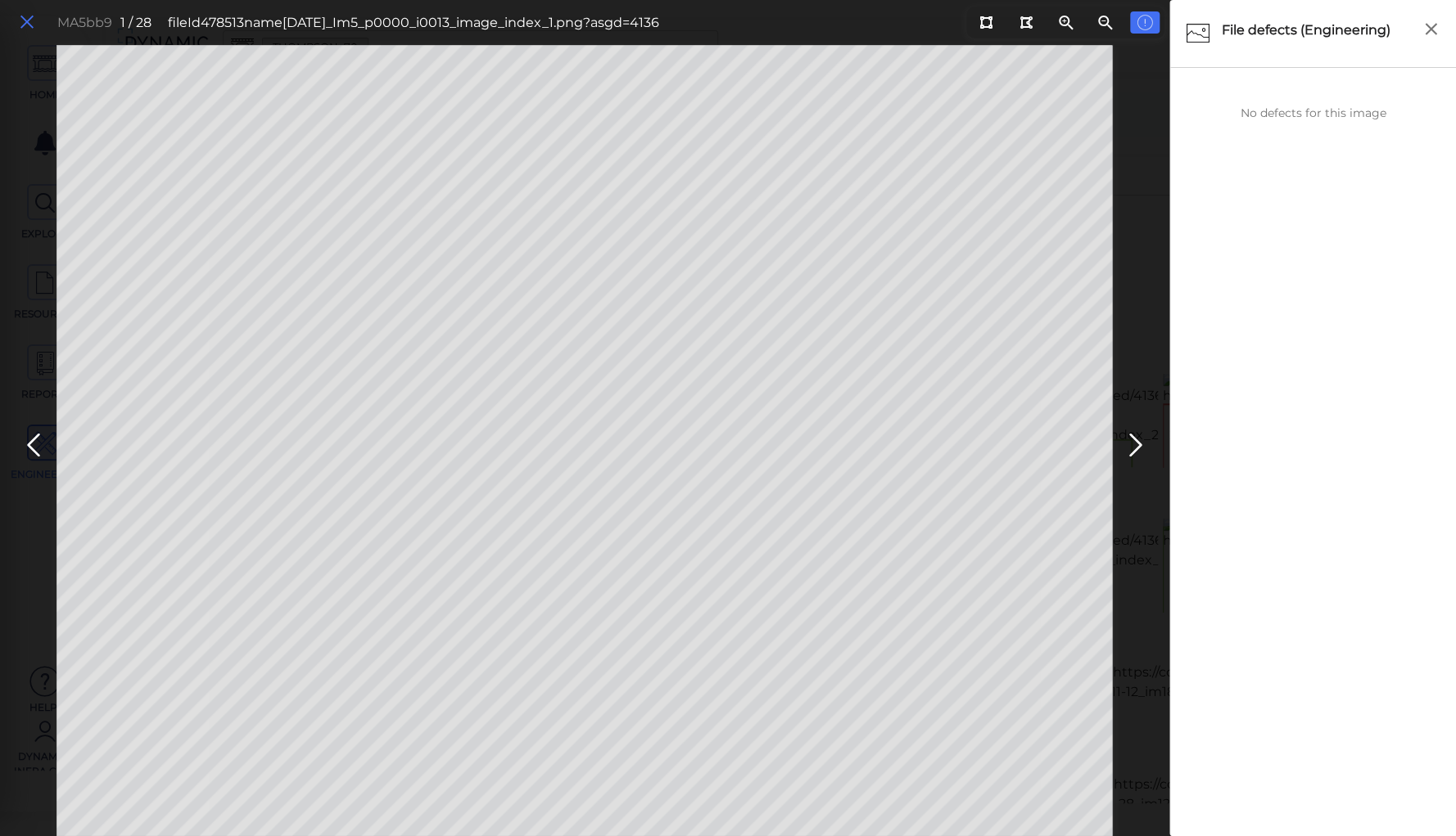
click at [22, 15] on icon at bounding box center [26, 22] width 18 height 22
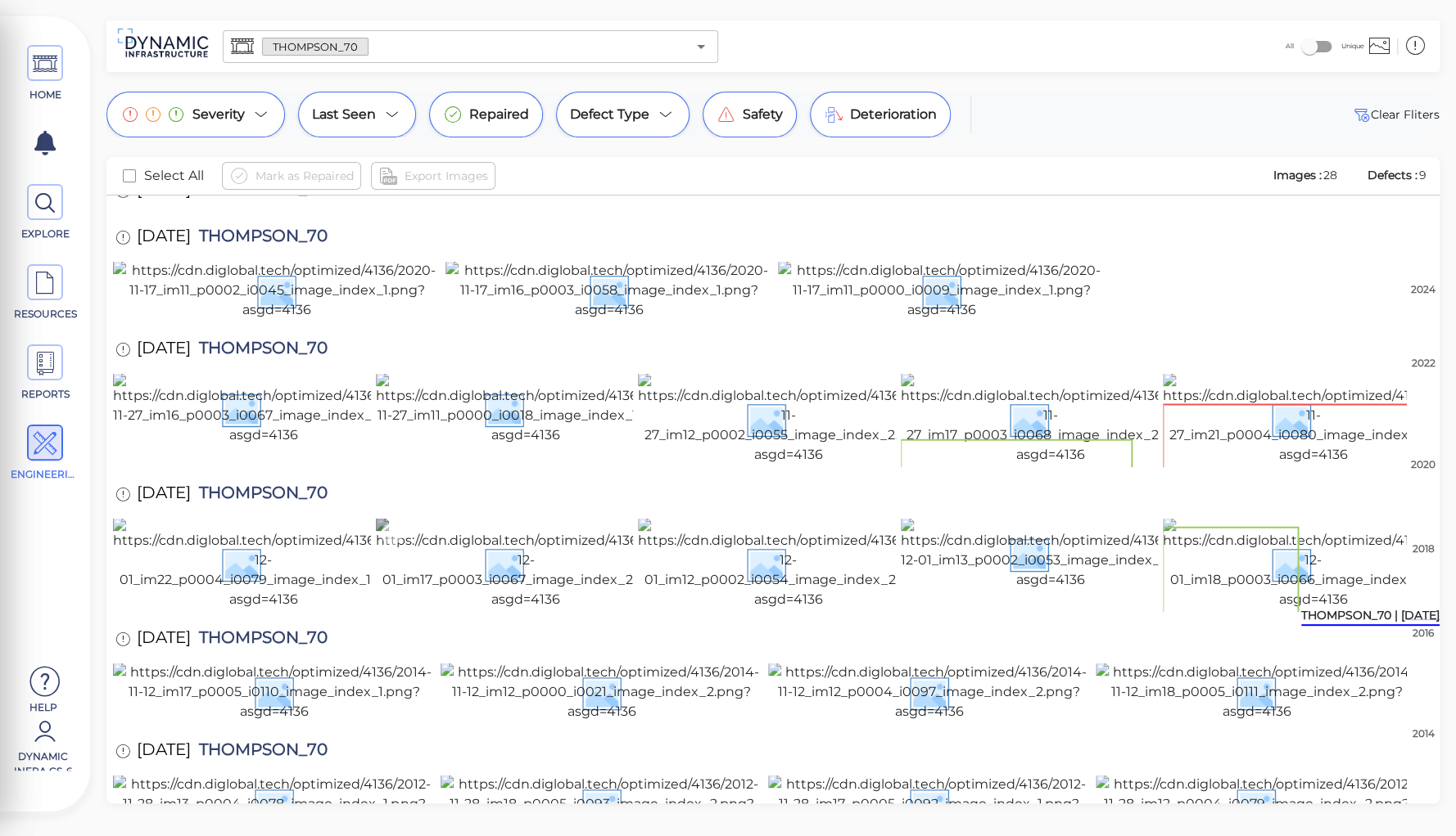
scroll to position [786, 0]
click at [1277, 373] on img at bounding box center [1312, 419] width 300 height 92
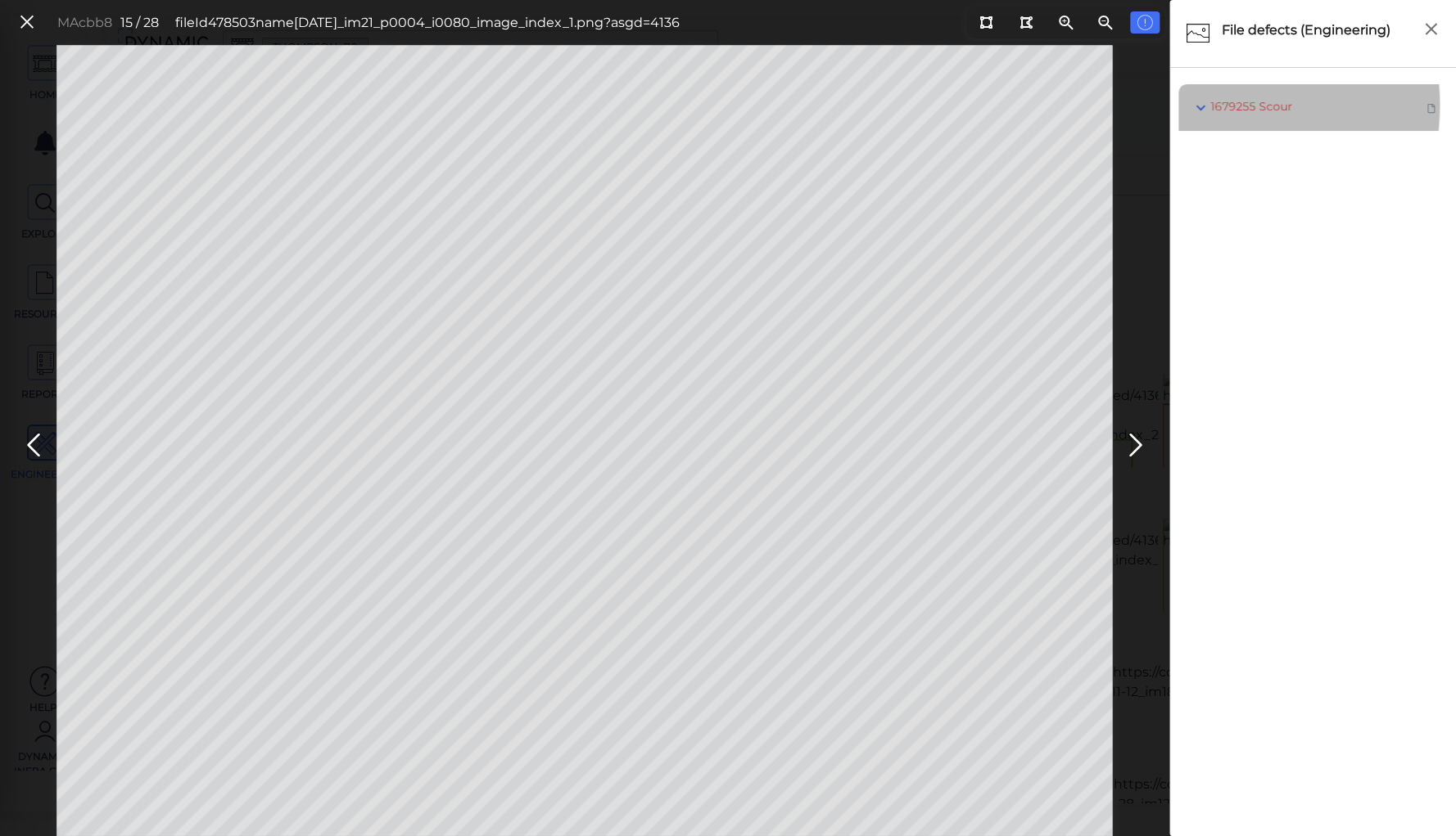
click at [1198, 105] on icon at bounding box center [1200, 108] width 18 height 22
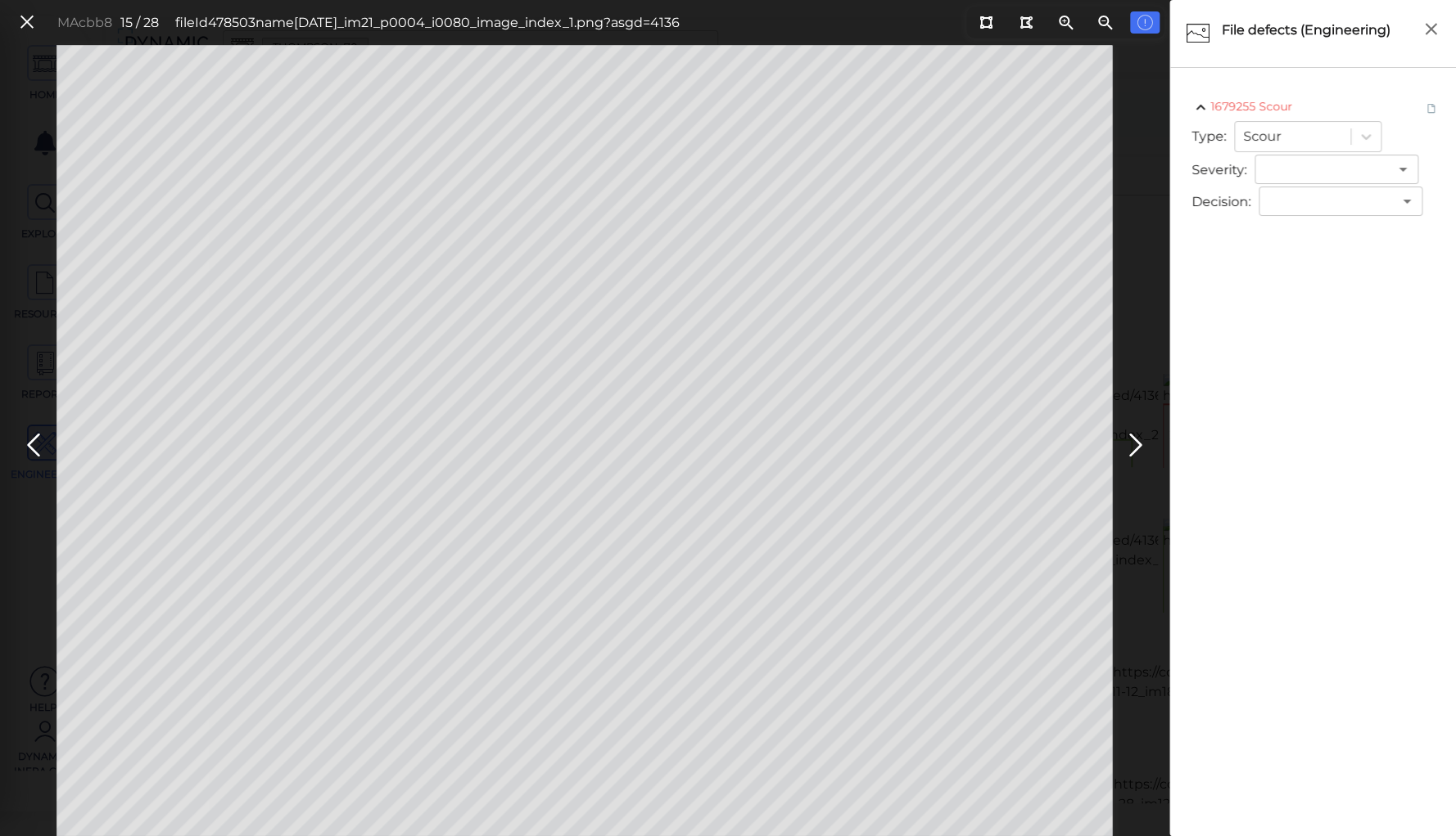
click at [1237, 276] on ul "1679255 Scour Type: Scour Severity : ​ 3 ​ Decision : ​ ​" at bounding box center [1313, 453] width 270 height 738
click at [1197, 105] on icon at bounding box center [1200, 108] width 18 height 22
click at [26, 26] on icon at bounding box center [26, 22] width 18 height 22
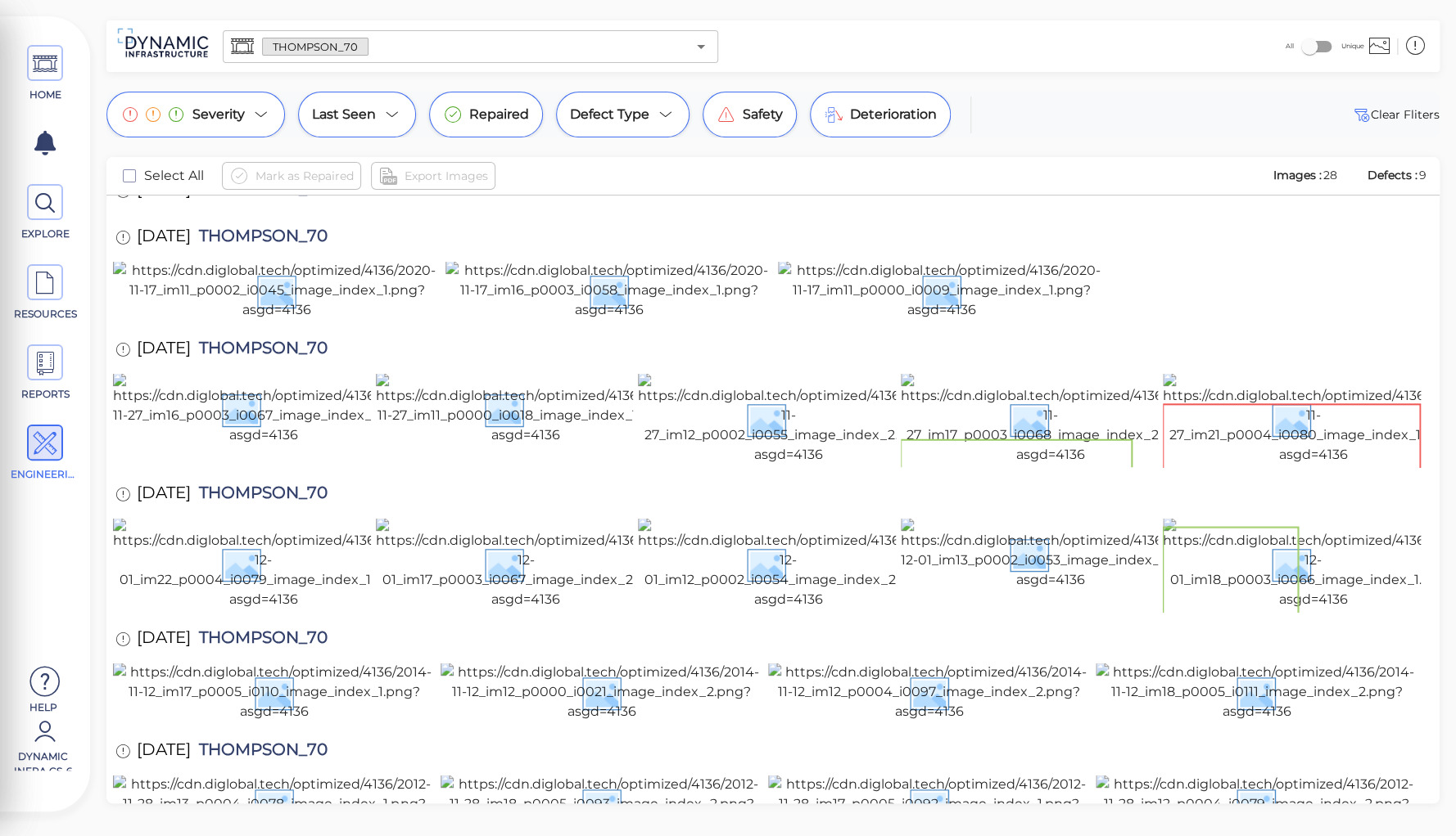
click at [385, 43] on input "text" at bounding box center [527, 46] width 317 height 23
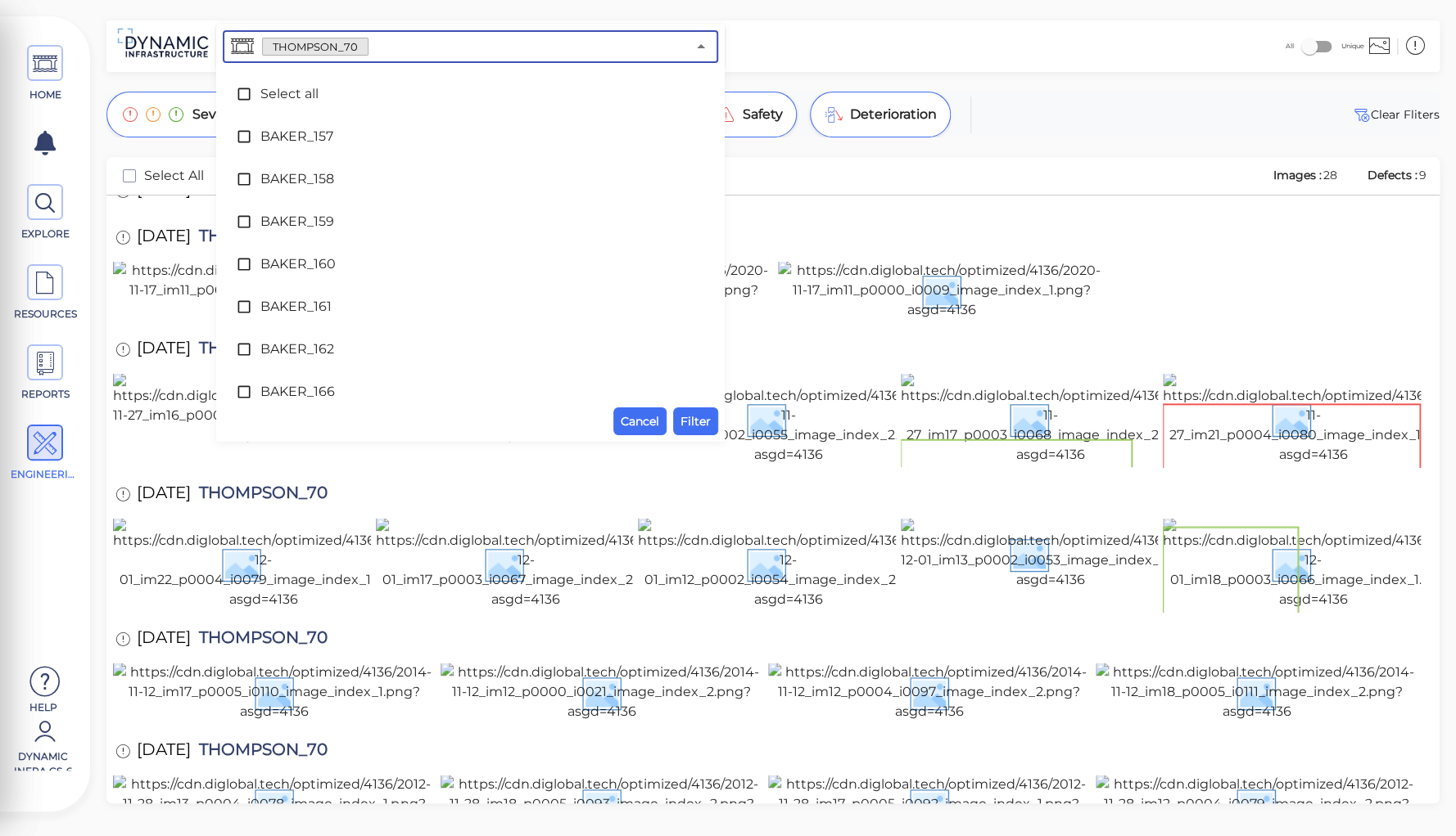
scroll to position [8225, 0]
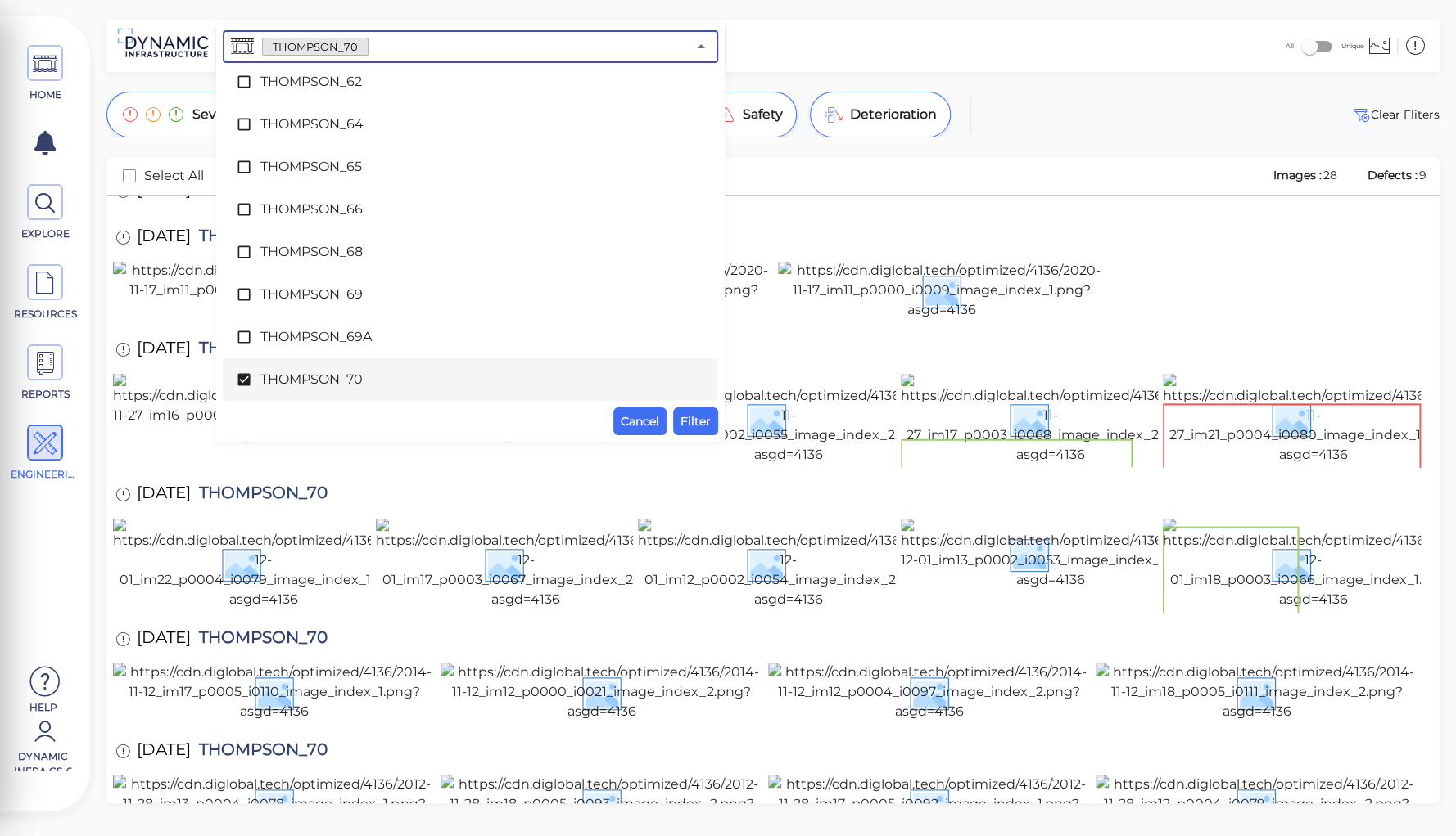
click at [277, 381] on span "THOMPSON_70" at bounding box center [471, 379] width 420 height 20
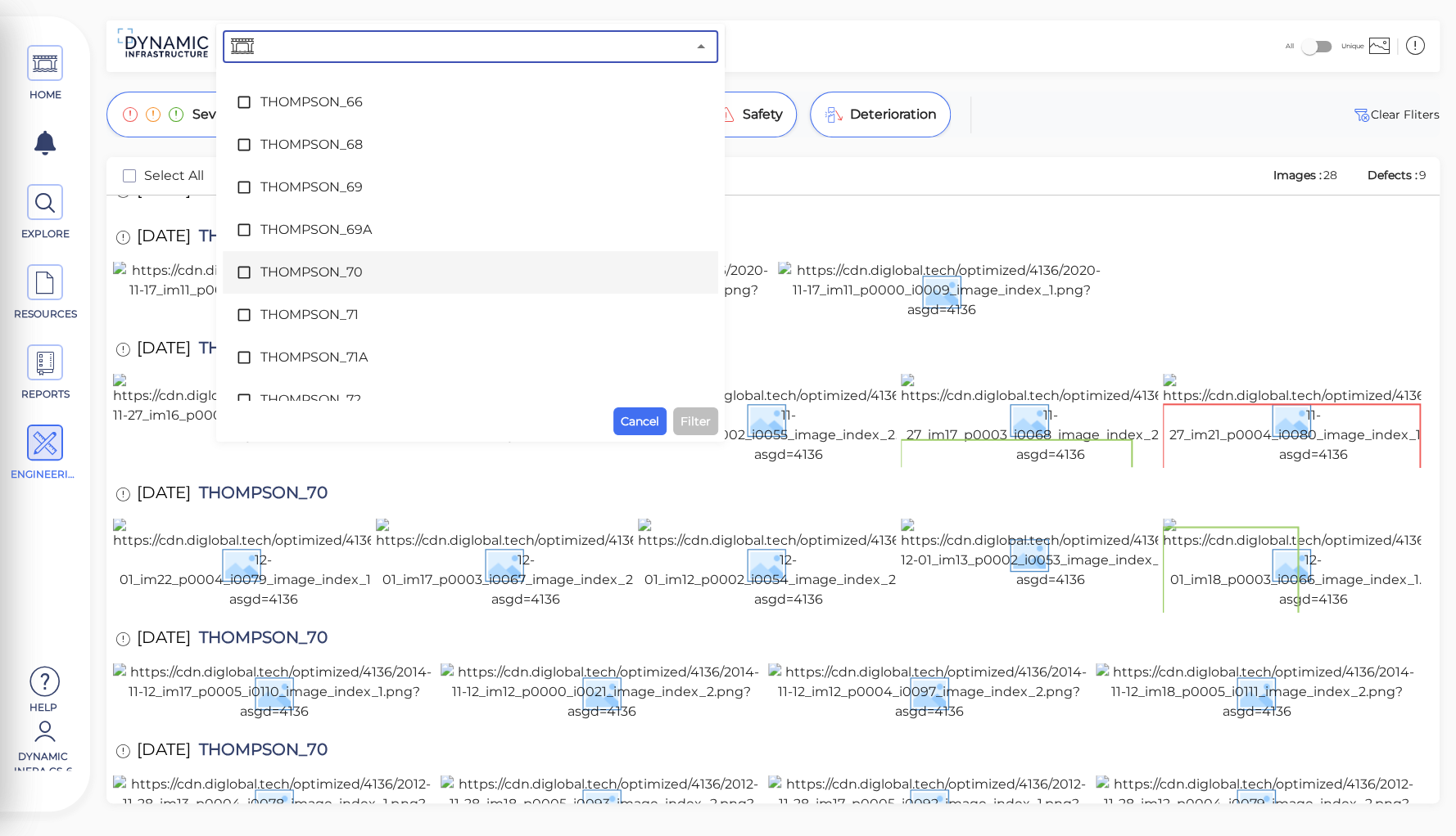
scroll to position [8356, 0]
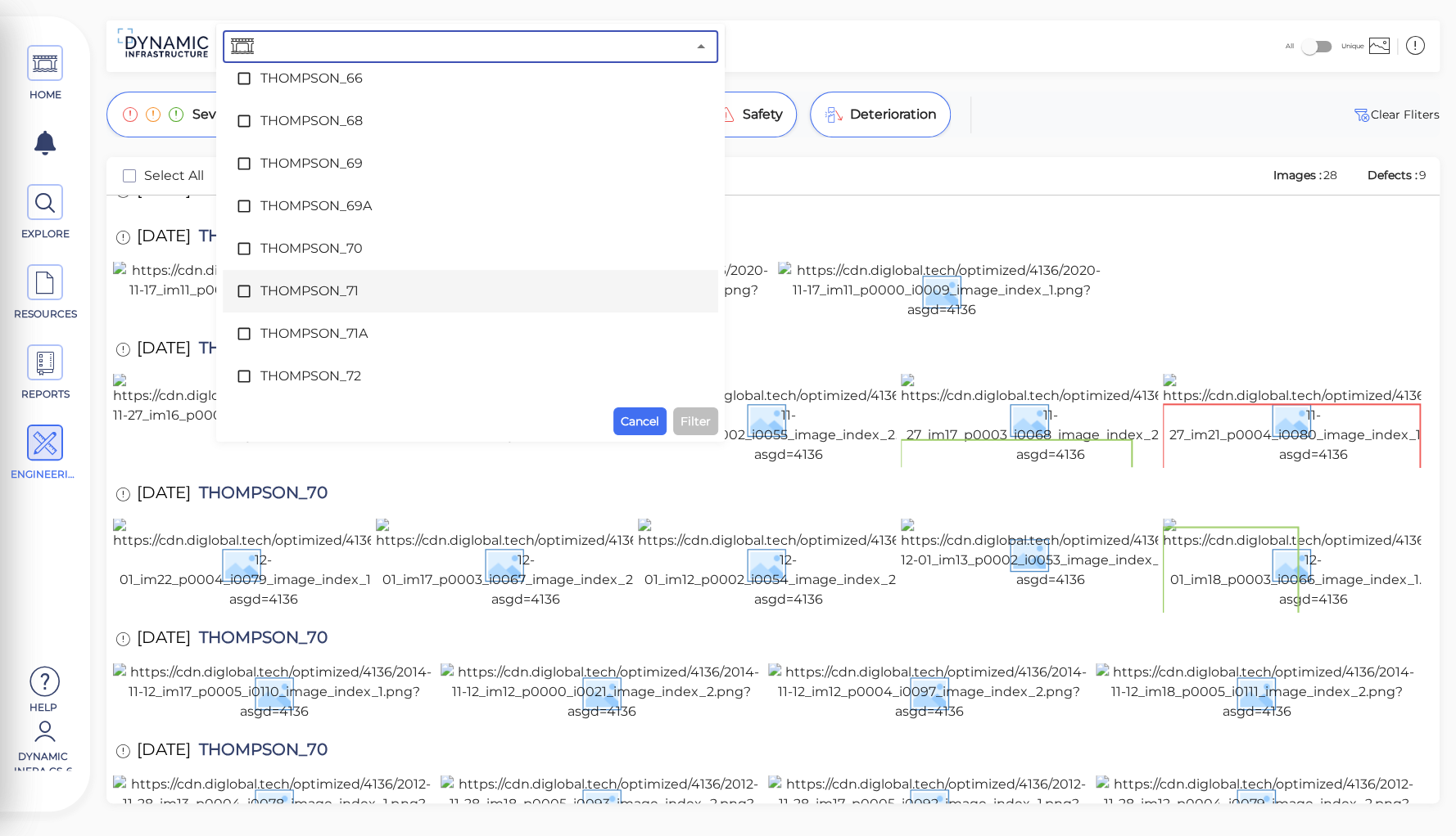
click at [294, 293] on span "THOMPSON_71" at bounding box center [471, 291] width 420 height 20
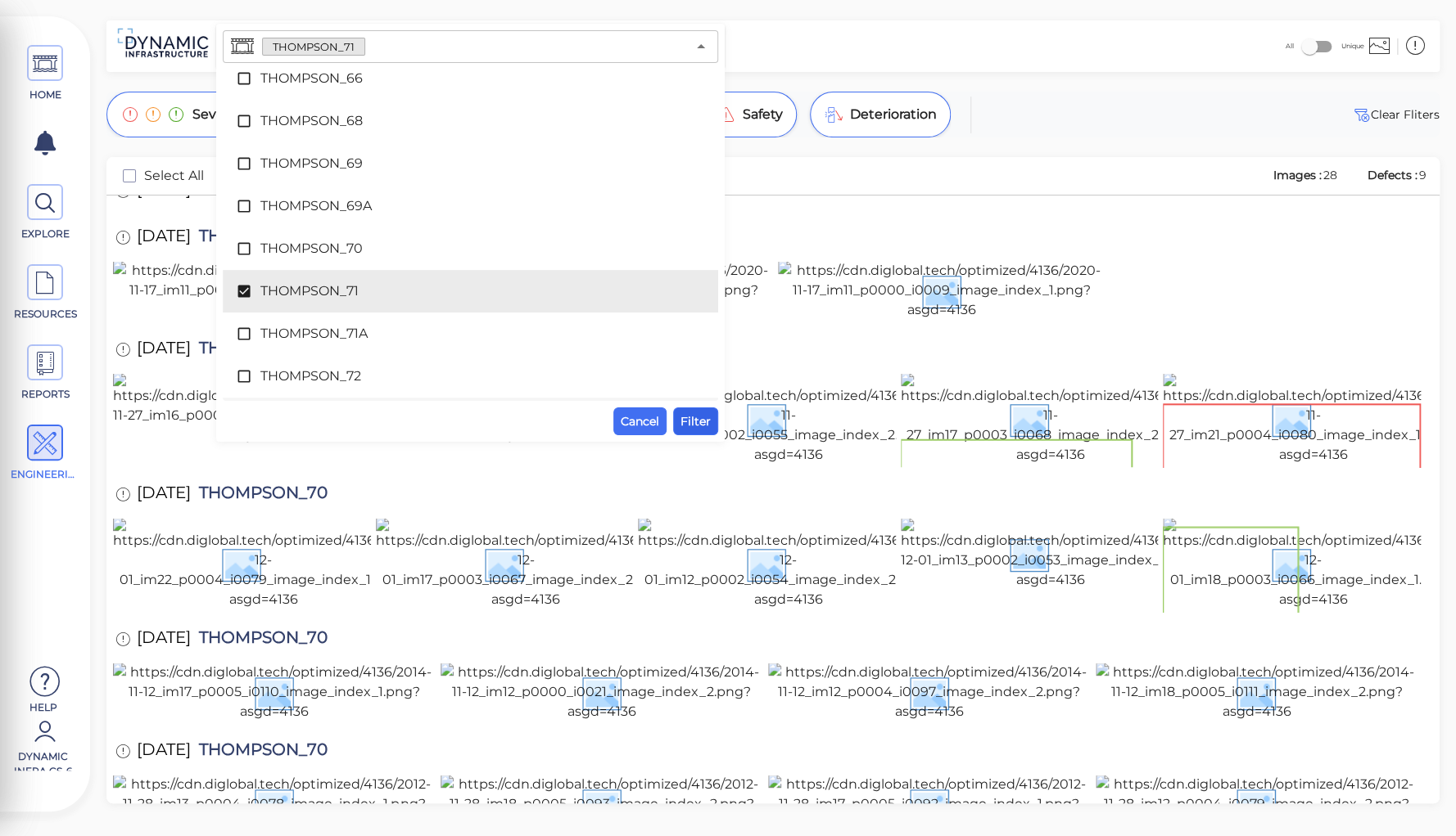
click at [692, 414] on span "Filter" at bounding box center [696, 421] width 31 height 20
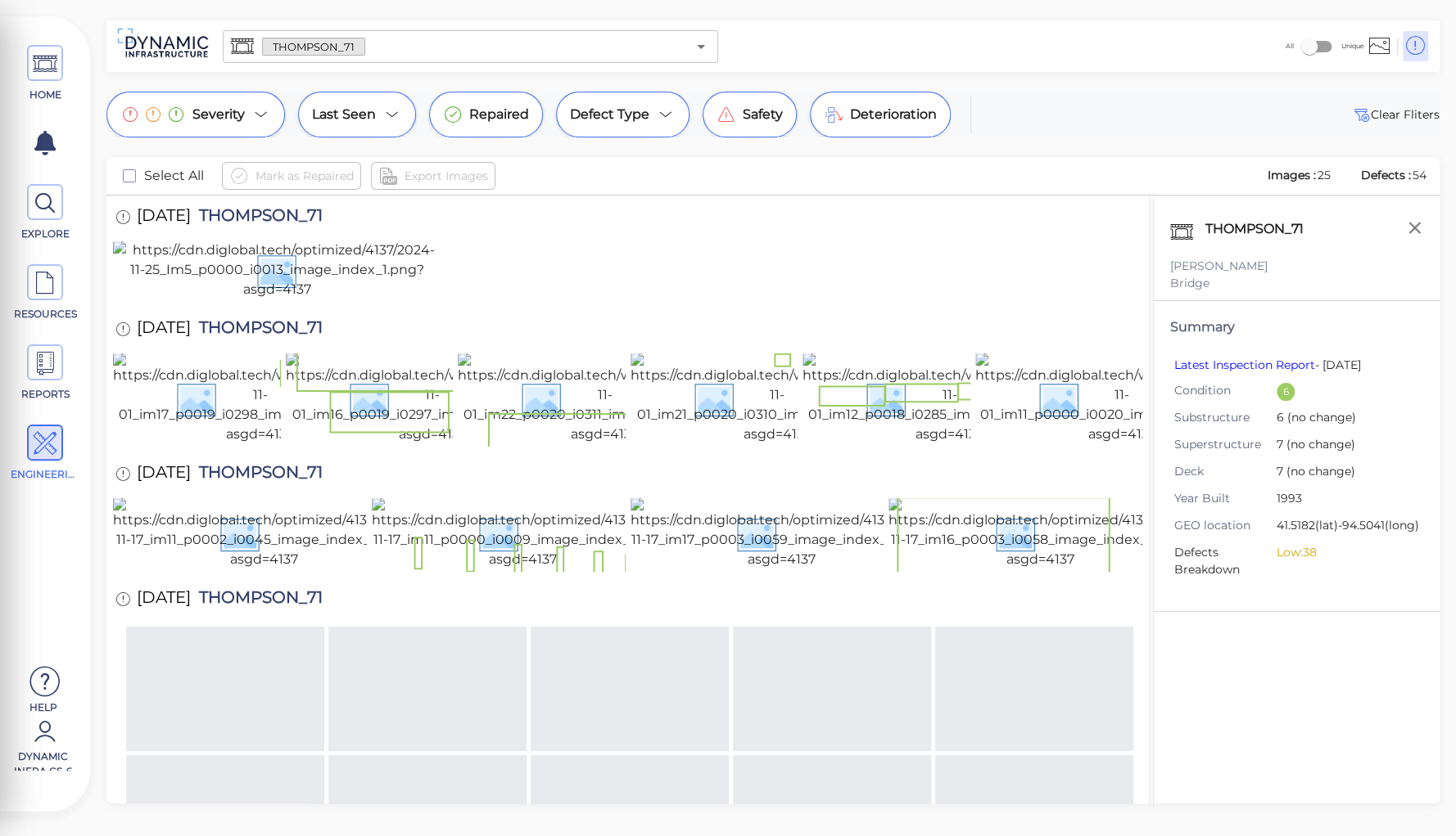
click at [285, 215] on span "THOMPSON_71" at bounding box center [256, 218] width 132 height 22
copy span "THOMPSON_71"
click at [1226, 659] on div "THOMPSON_71 [PERSON_NAME] Bridge Summary Latest Inspection Report - [DATE] Cond…" at bounding box center [1296, 522] width 287 height 646
